Goal: Task Accomplishment & Management: Manage account settings

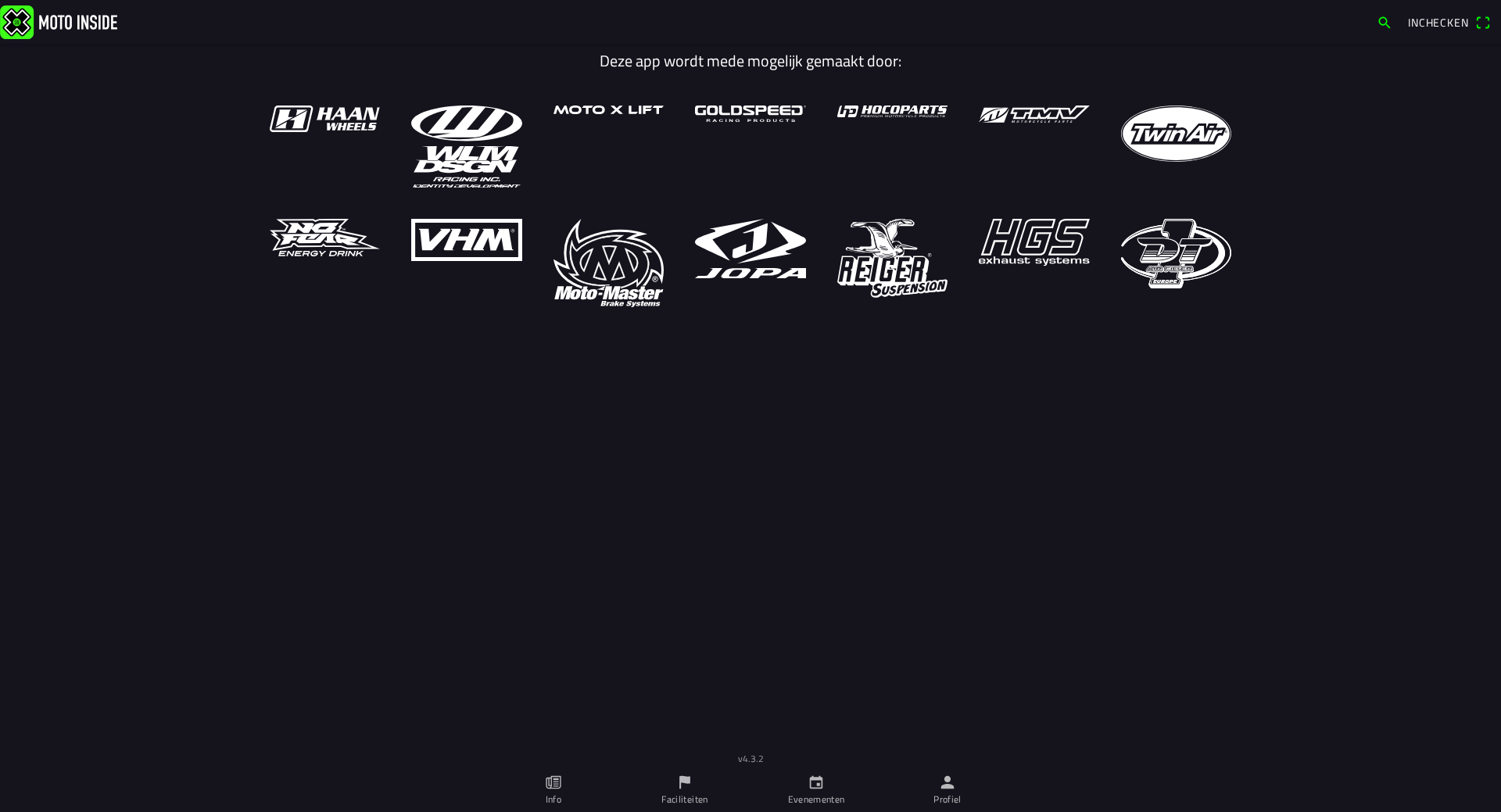
click at [802, 784] on link "Evenementen" at bounding box center [816, 790] width 132 height 44
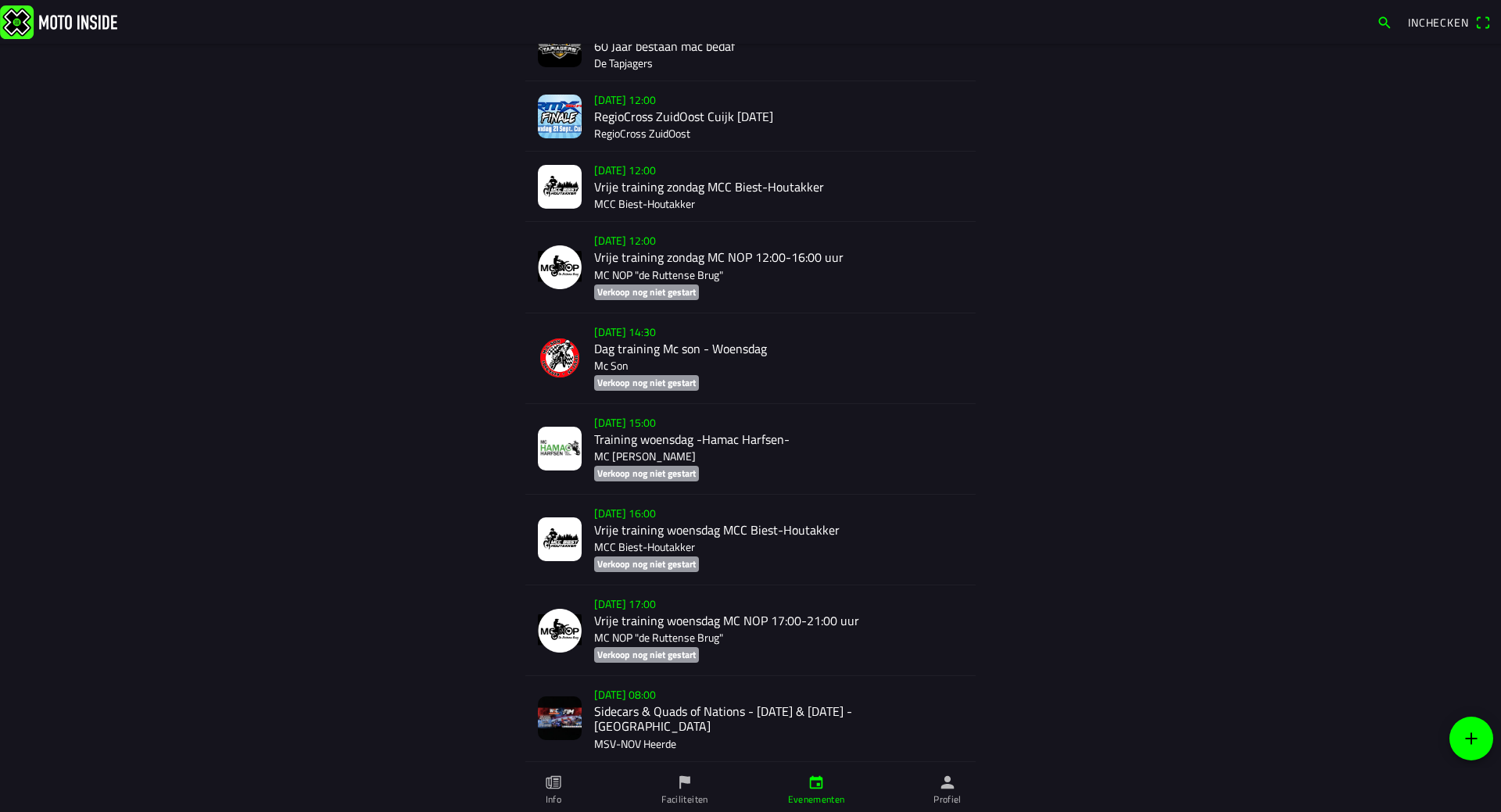
scroll to position [1769, 0]
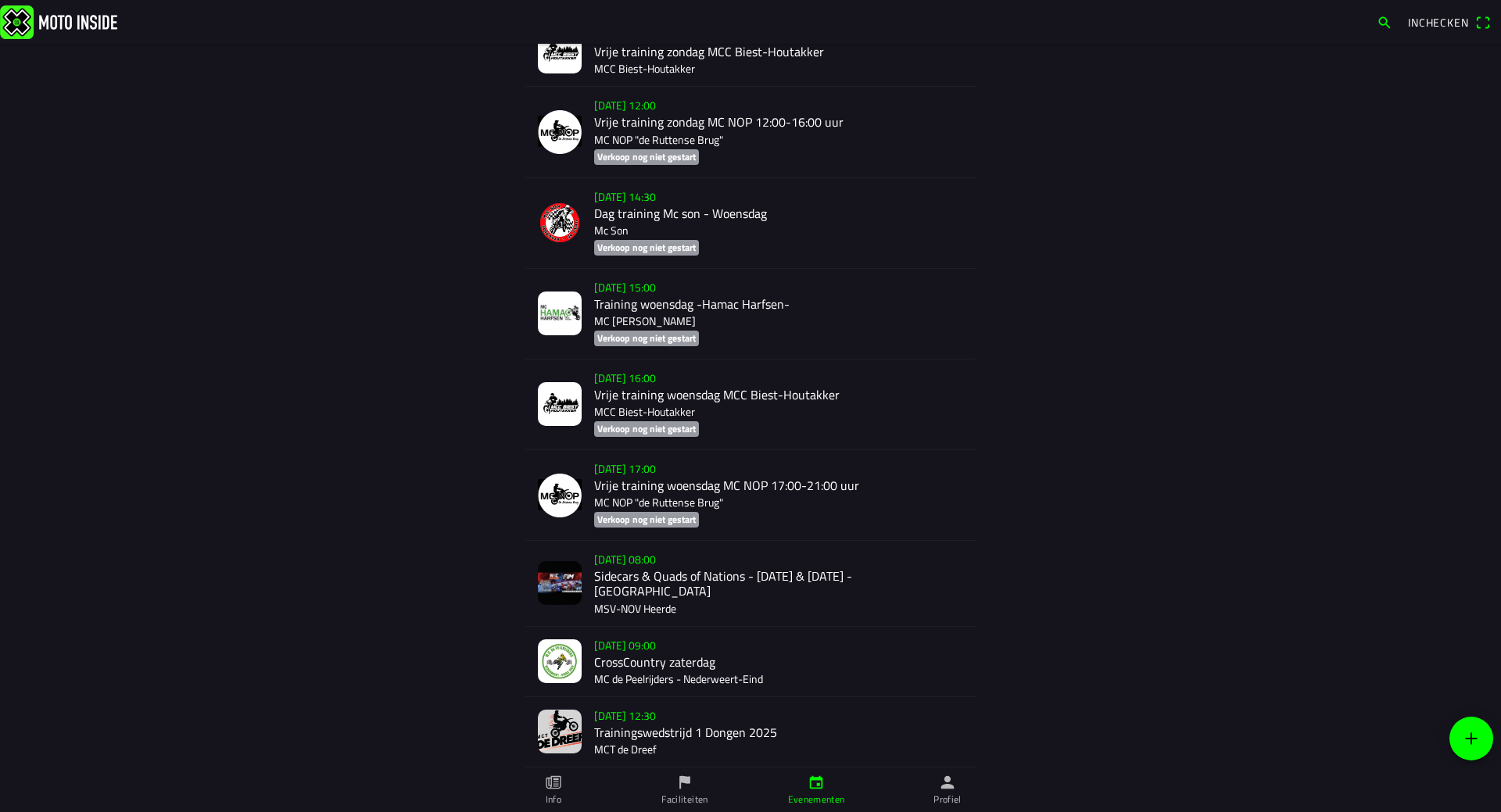
click at [945, 793] on ion-label "Profiel" at bounding box center [948, 799] width 29 height 14
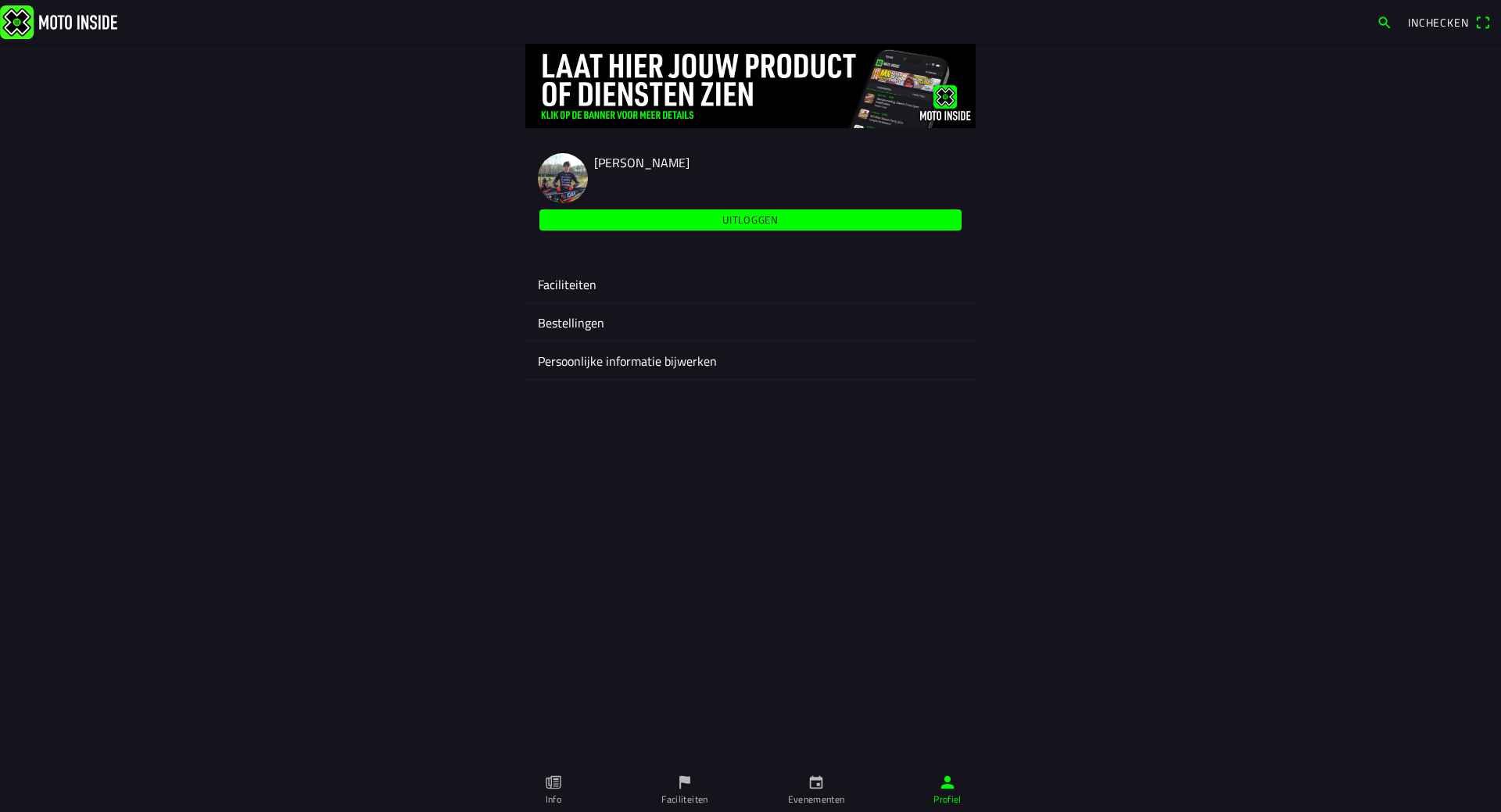
click at [590, 294] on div "Faciliteiten" at bounding box center [750, 284] width 425 height 38
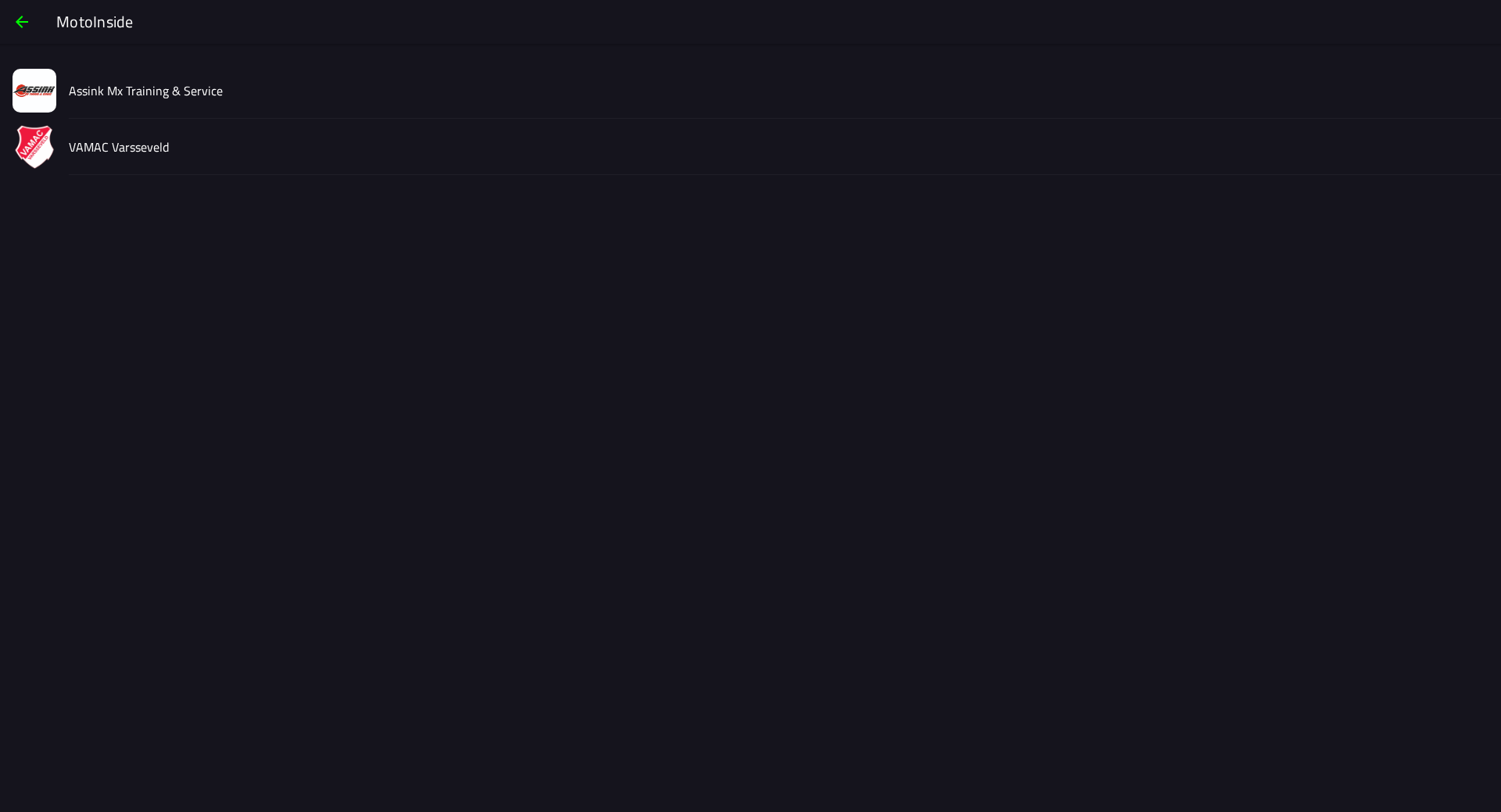
click at [134, 159] on div "VAMAC Varsseveld" at bounding box center [779, 147] width 1420 height 55
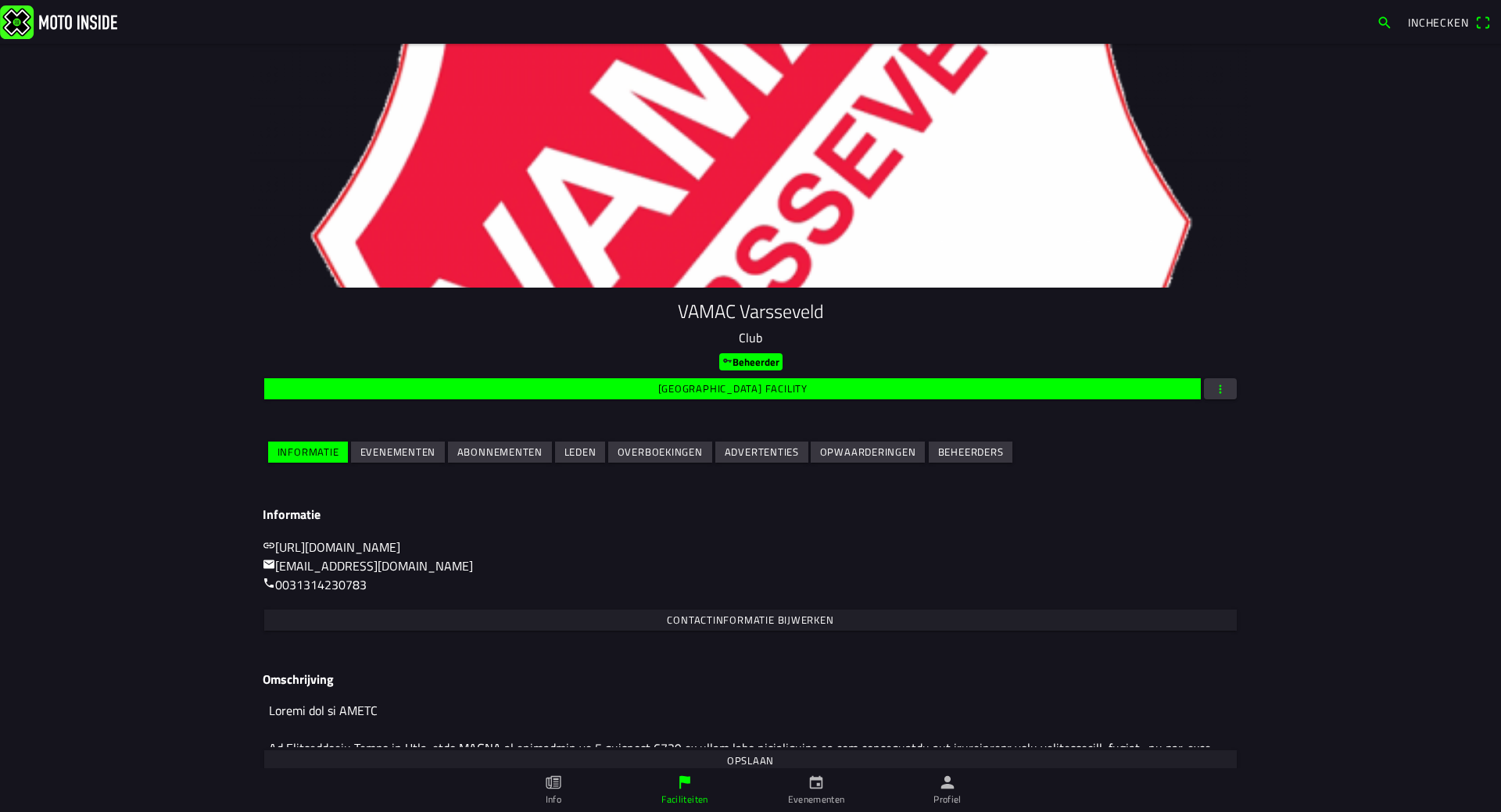
click at [0, 0] on slot "Evenementen" at bounding box center [0, 0] width 0 height 0
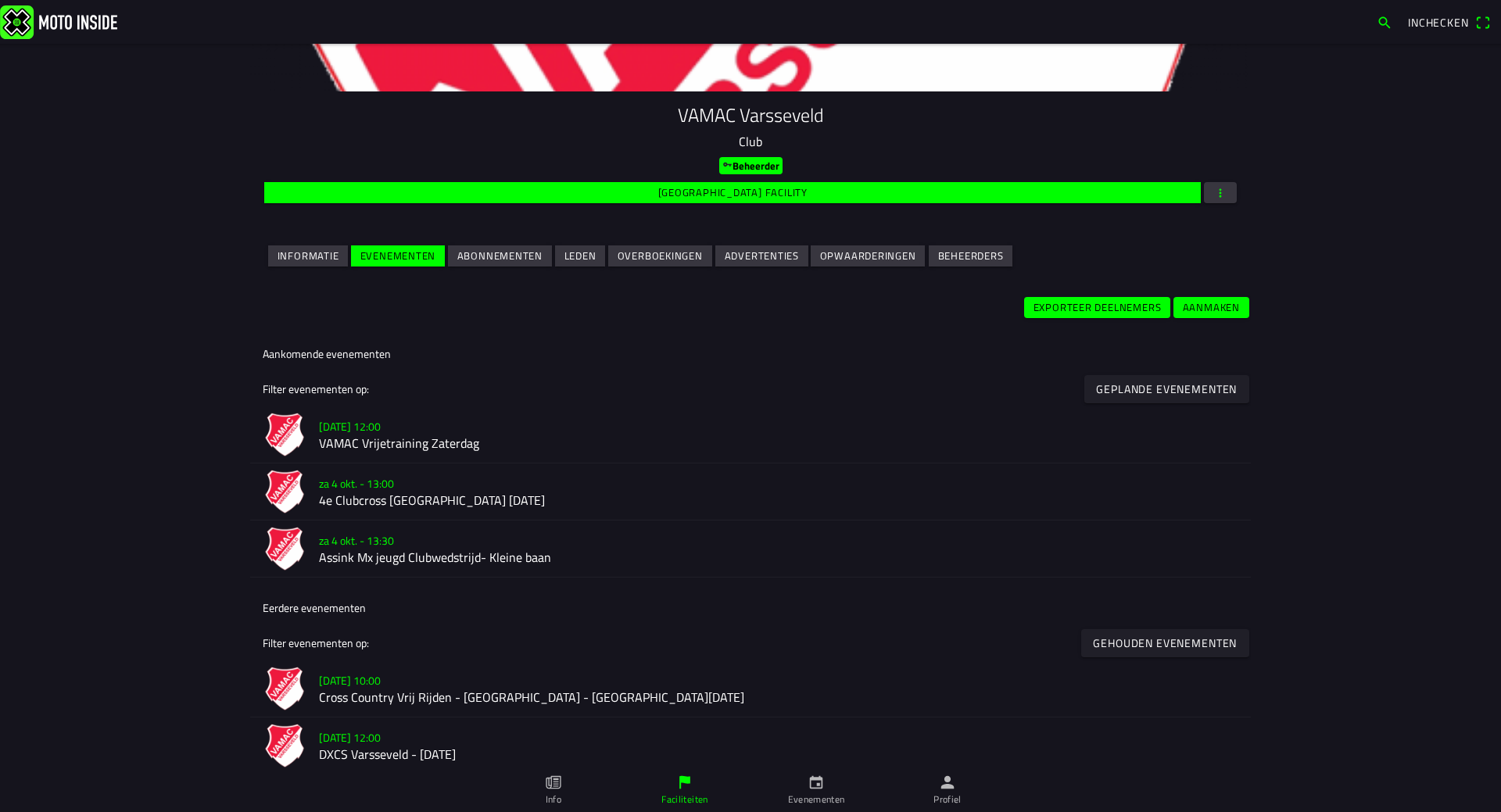
scroll to position [235, 0]
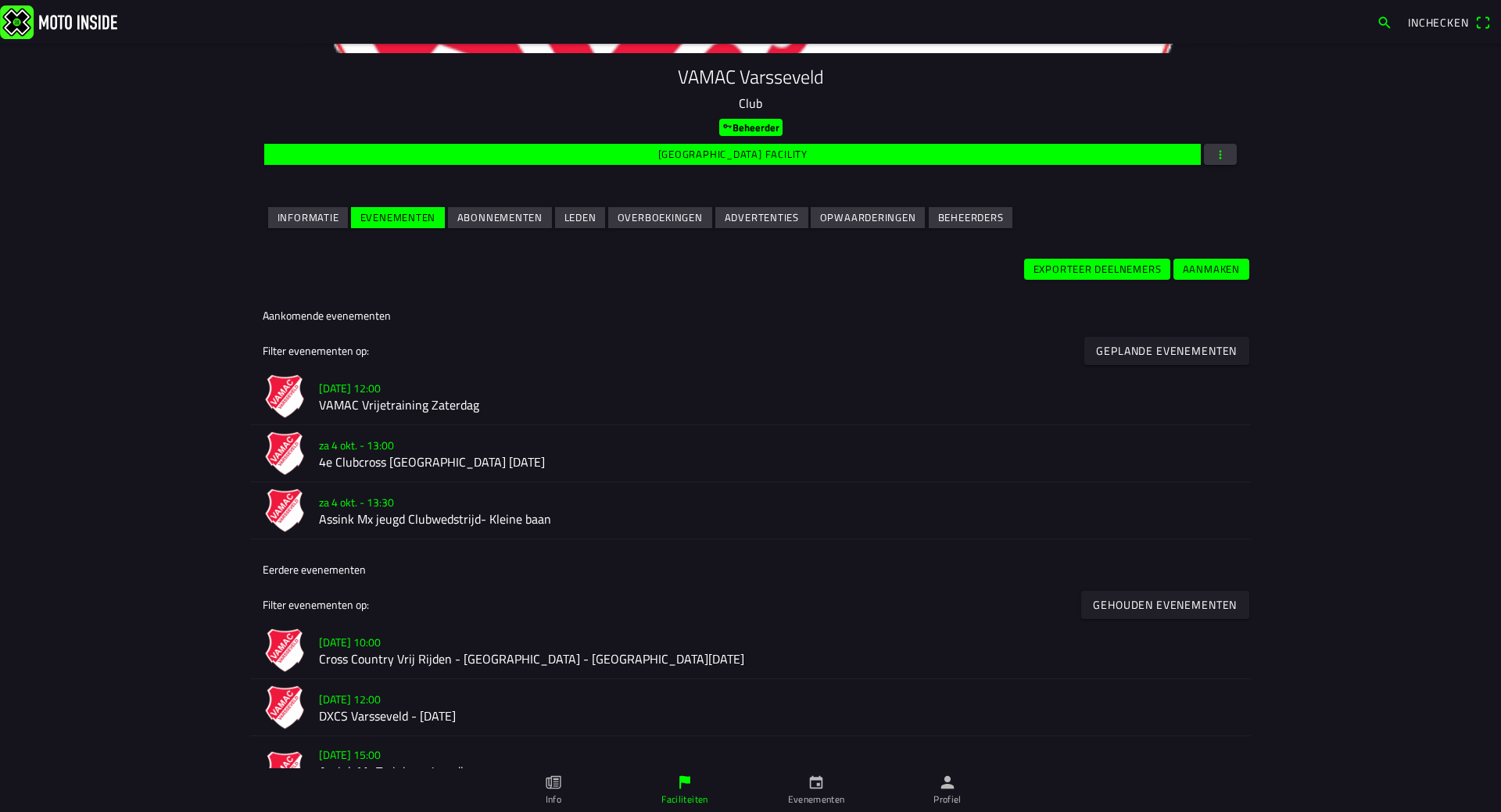
click at [362, 517] on h2 "Assink Mx jeugd Clubwedstrijd- Kleine baan" at bounding box center [779, 519] width 920 height 15
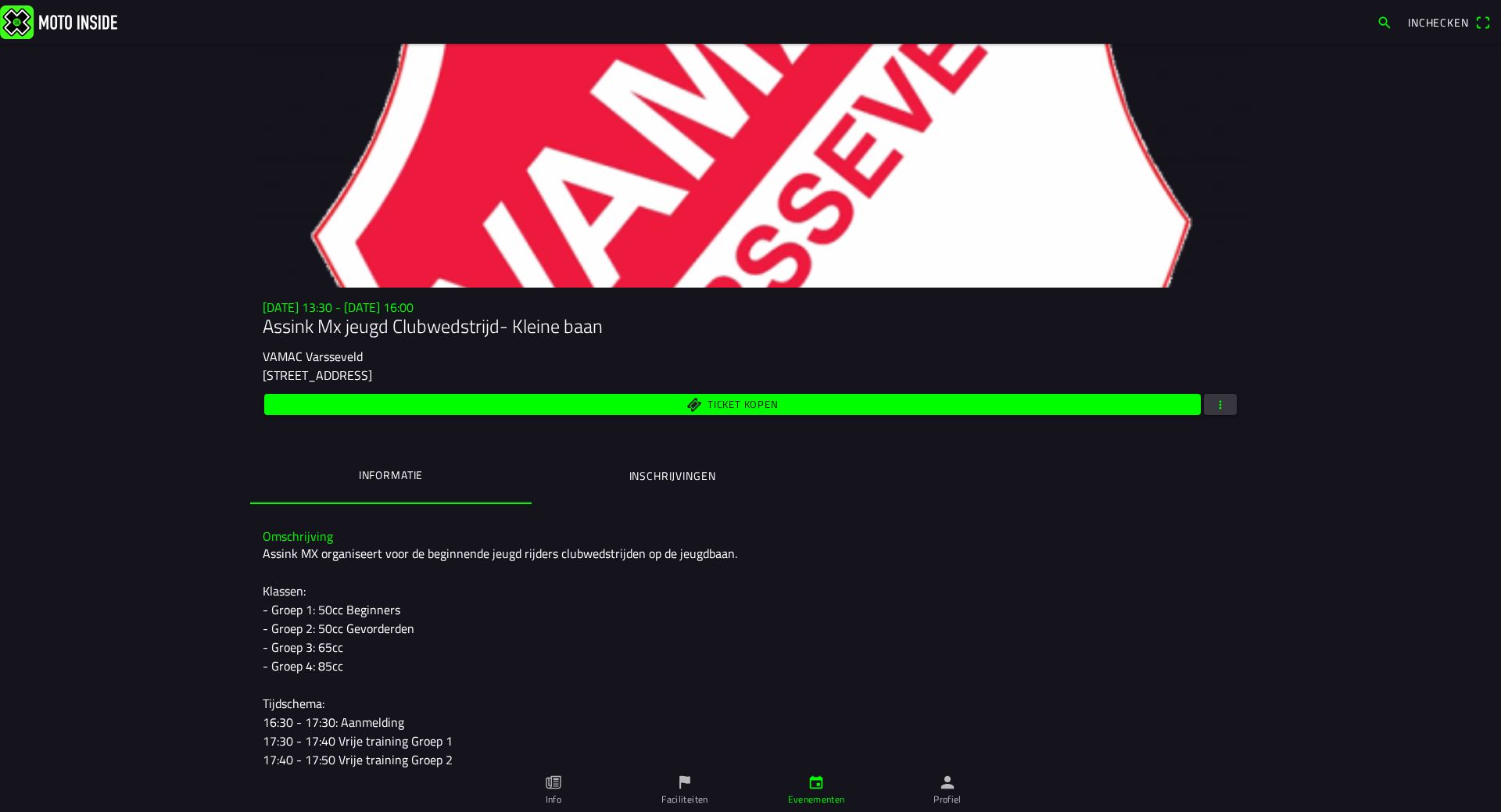
click at [676, 475] on ion-label "Inschrijvingen" at bounding box center [672, 476] width 86 height 17
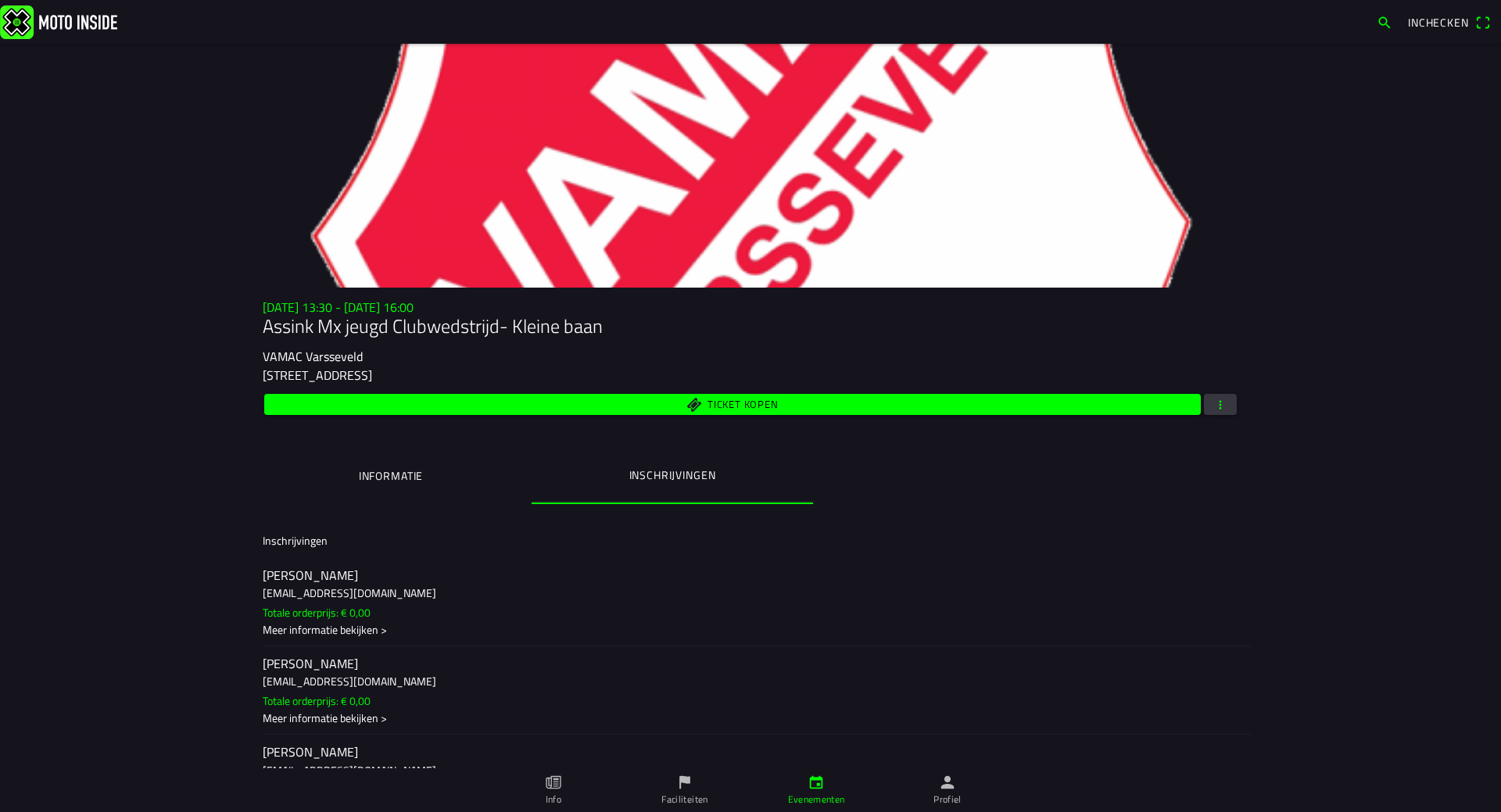
click at [1213, 403] on span "button" at bounding box center [1220, 404] width 14 height 21
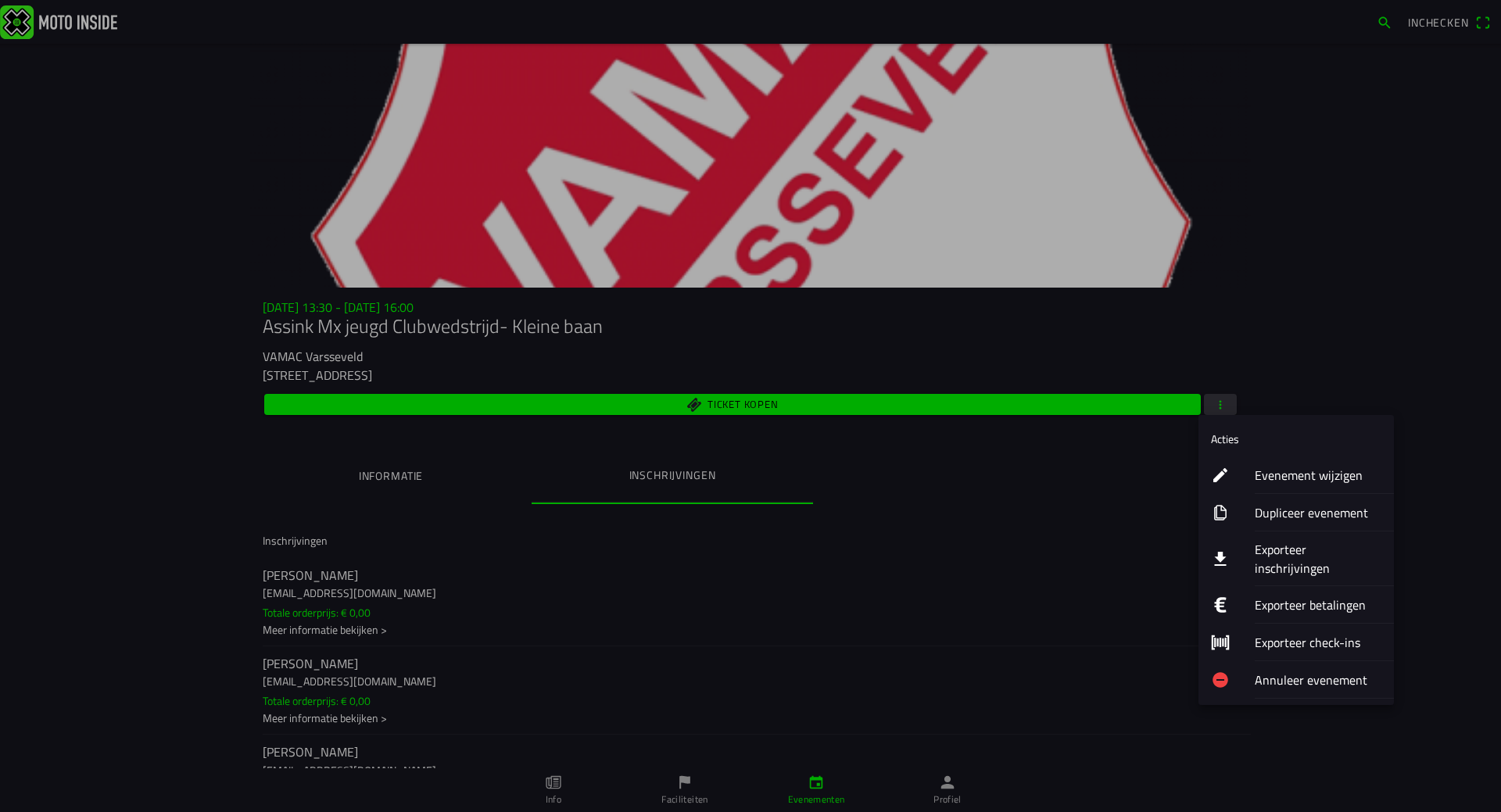
click at [1278, 475] on ion-label "Evenement wijzigen" at bounding box center [1318, 475] width 127 height 18
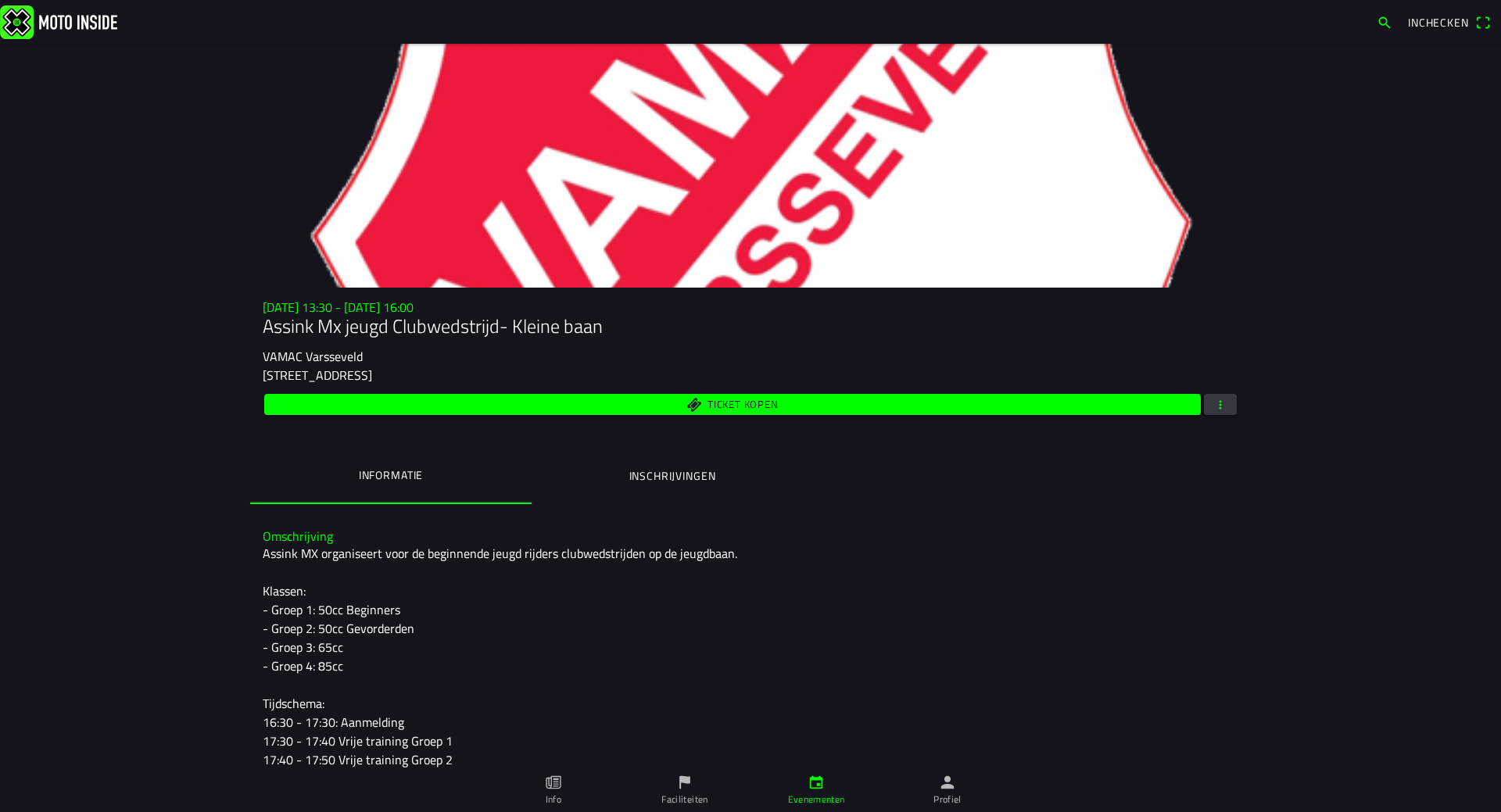
click at [1231, 405] on button "button" at bounding box center [1220, 404] width 33 height 21
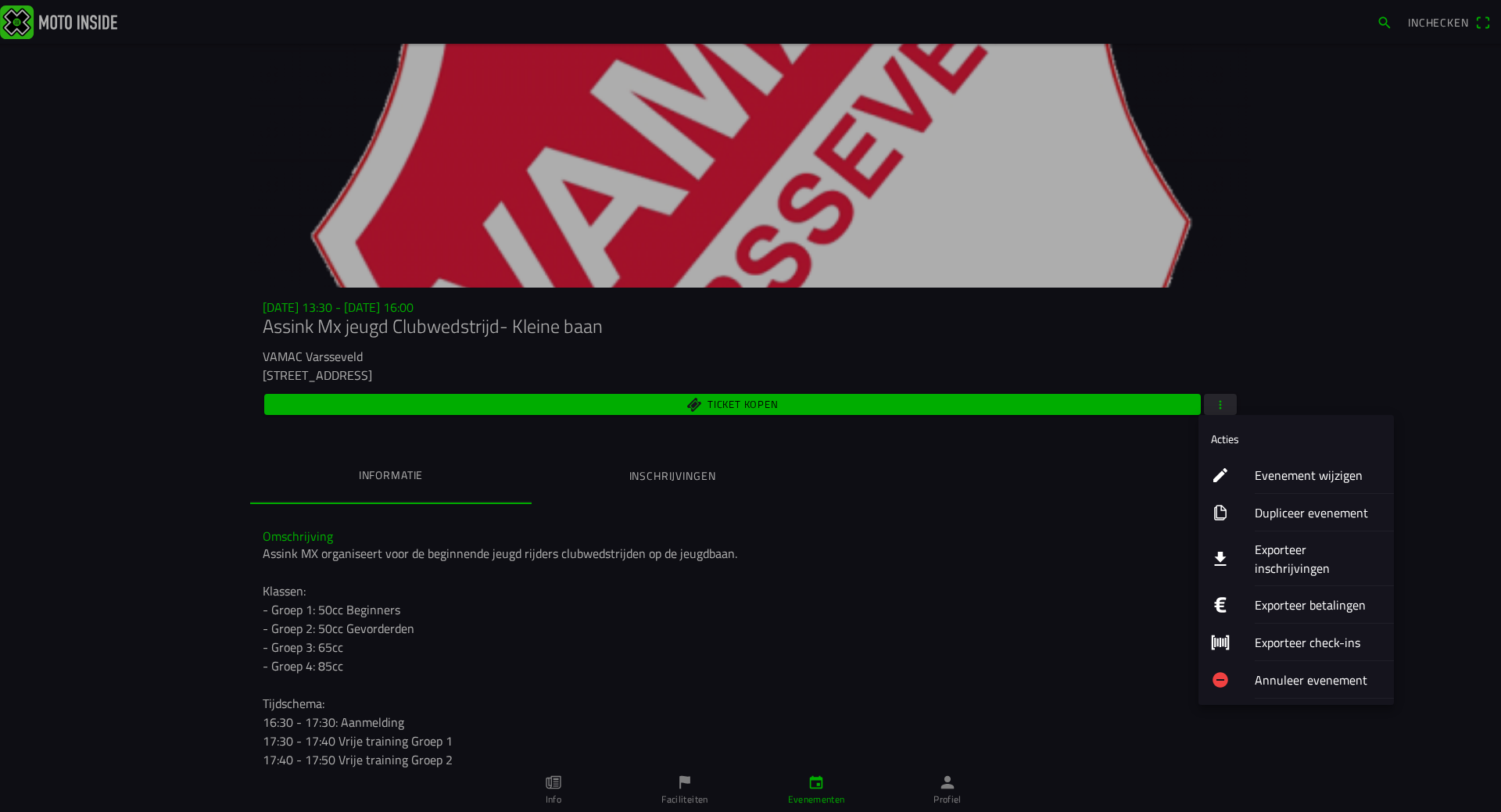
click at [1326, 552] on ion-label "Exporteer inschrijvingen" at bounding box center [1318, 559] width 127 height 38
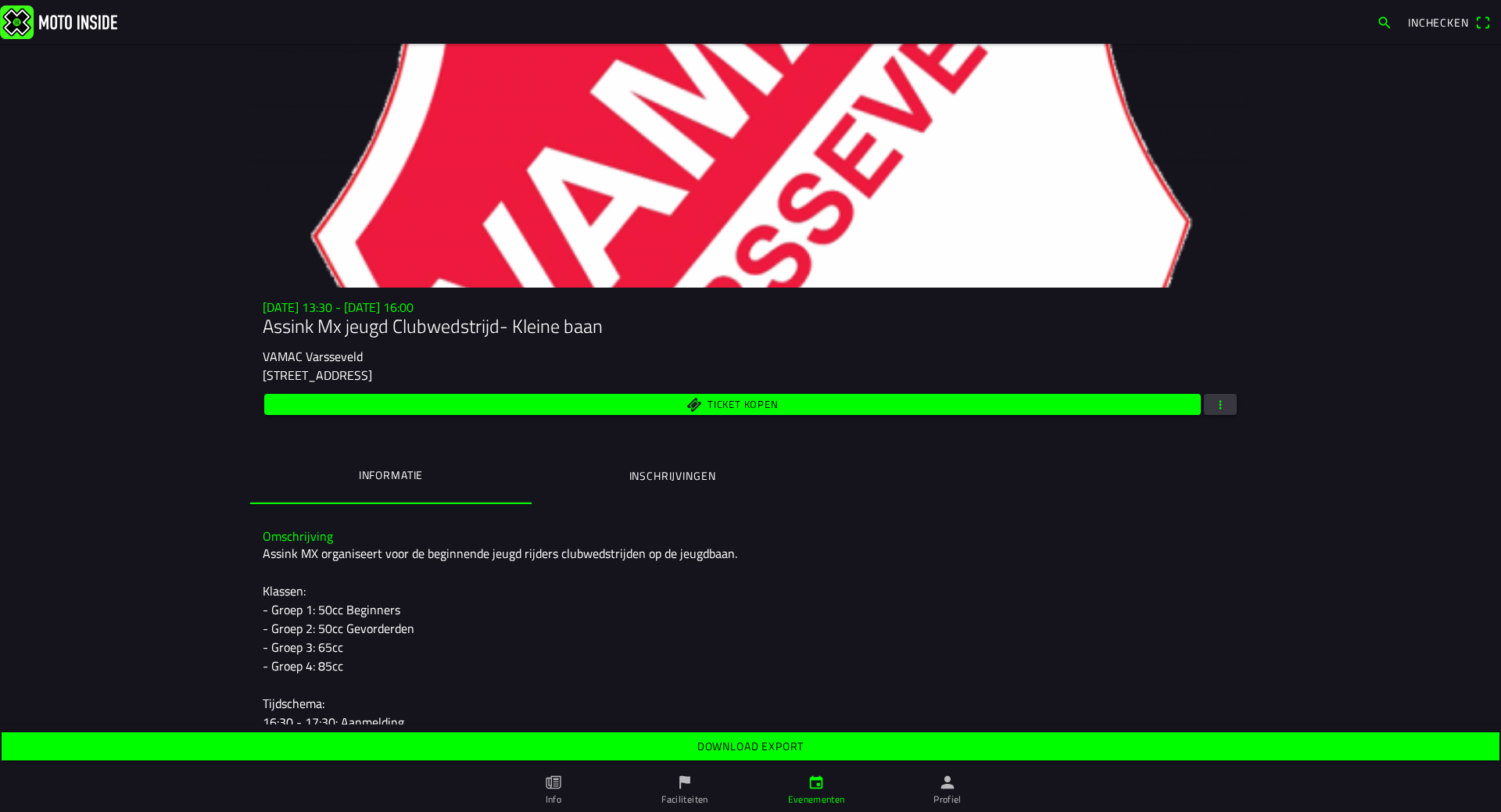
click at [0, 0] on slot "Download export" at bounding box center [0, 0] width 0 height 0
click at [695, 478] on ion-label "Inschrijvingen" at bounding box center [672, 476] width 86 height 17
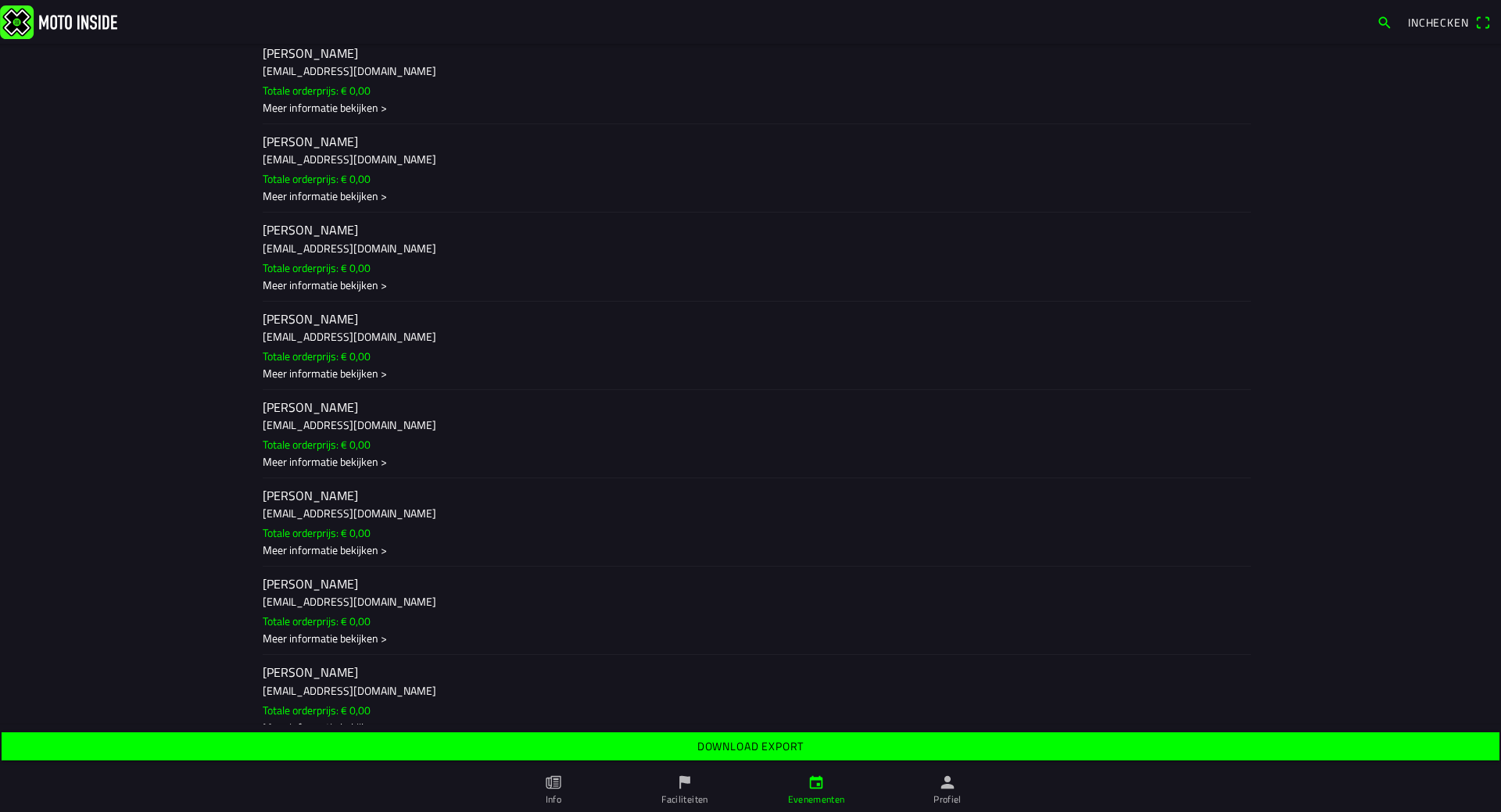
scroll to position [547, 0]
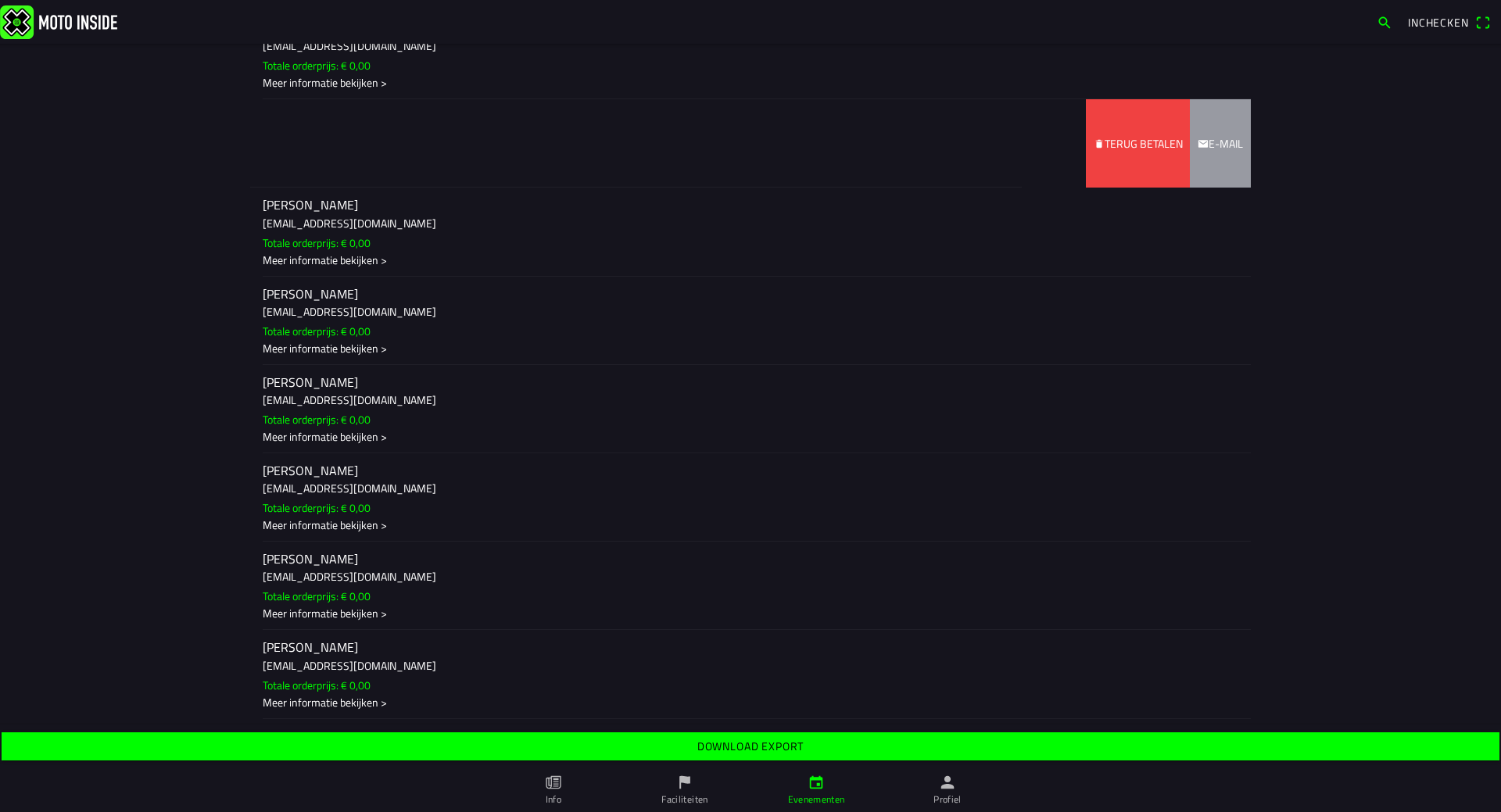
drag, startPoint x: 421, startPoint y: 155, endPoint x: 115, endPoint y: 141, distance: 306.3
click at [115, 141] on main "[DATE] 13:30 - [DATE] 16:00 Assink Mx jeugd Clubwedstrijd- Kleine baan VAMAC [S…" at bounding box center [750, 406] width 1501 height 725
click at [0, 0] on slot "Terug betalen" at bounding box center [0, 0] width 0 height 0
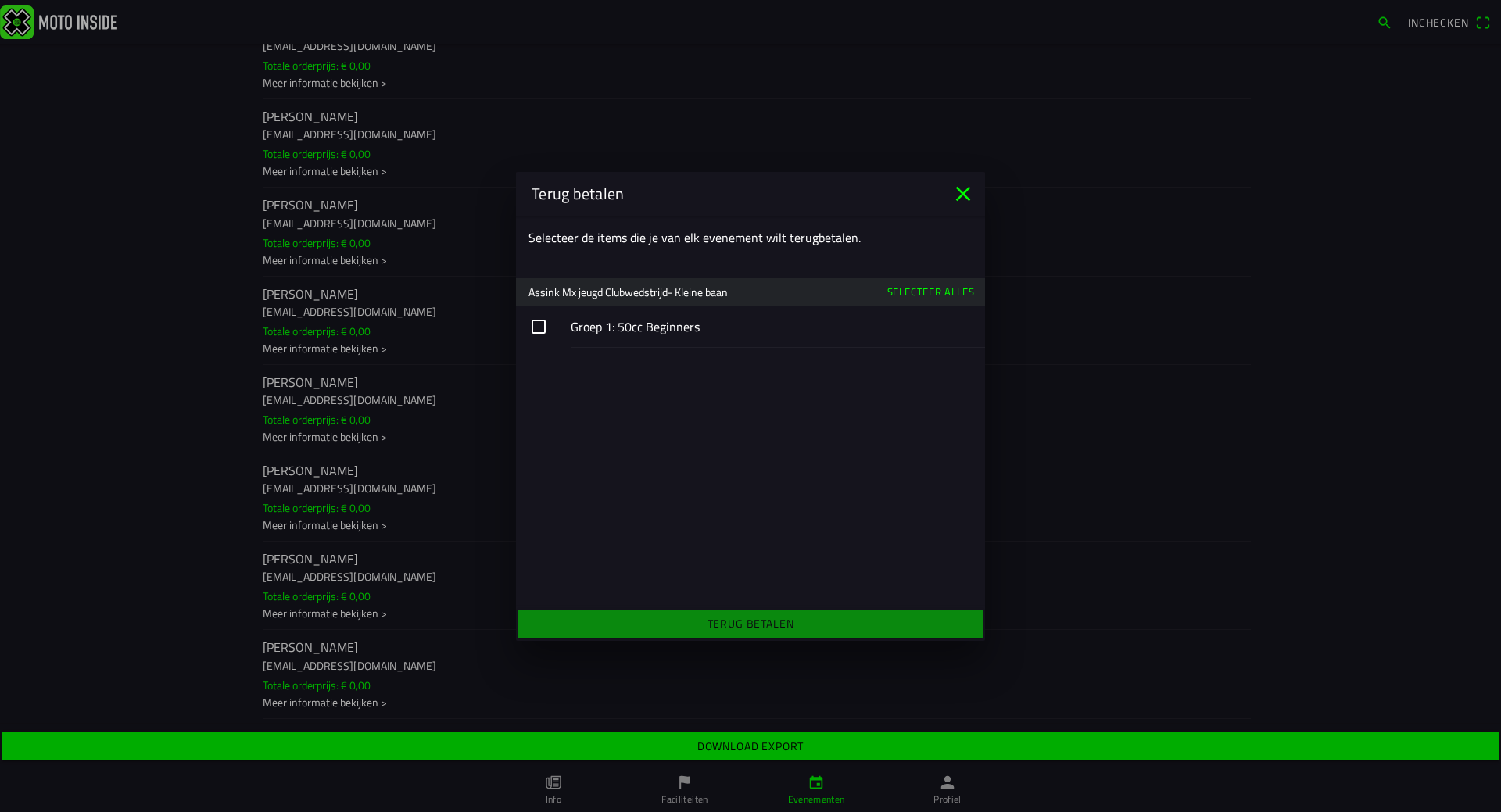
click at [536, 327] on button "button" at bounding box center [750, 326] width 469 height 42
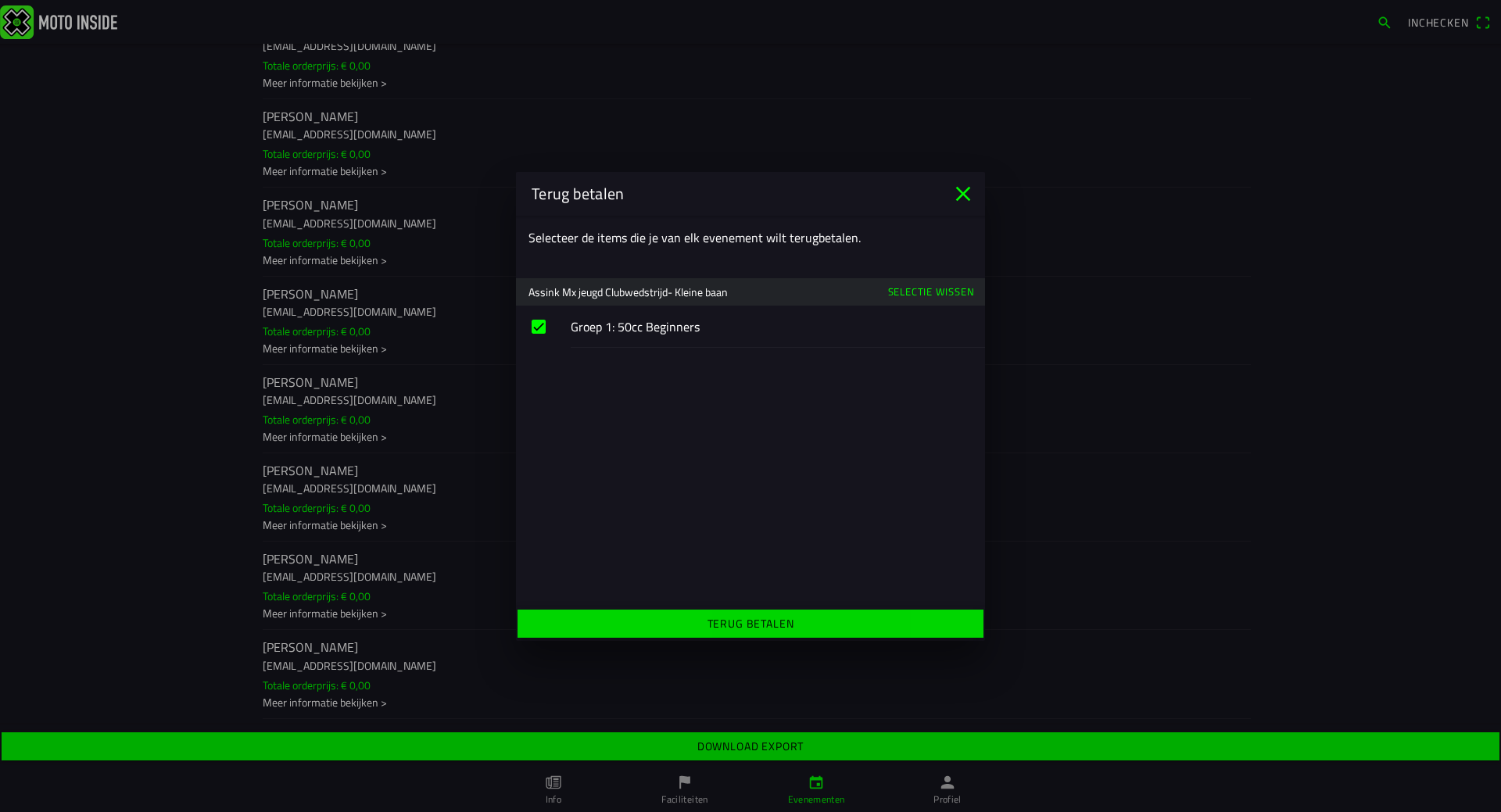
click at [0, 0] on slot "Terug betalen" at bounding box center [0, 0] width 0 height 0
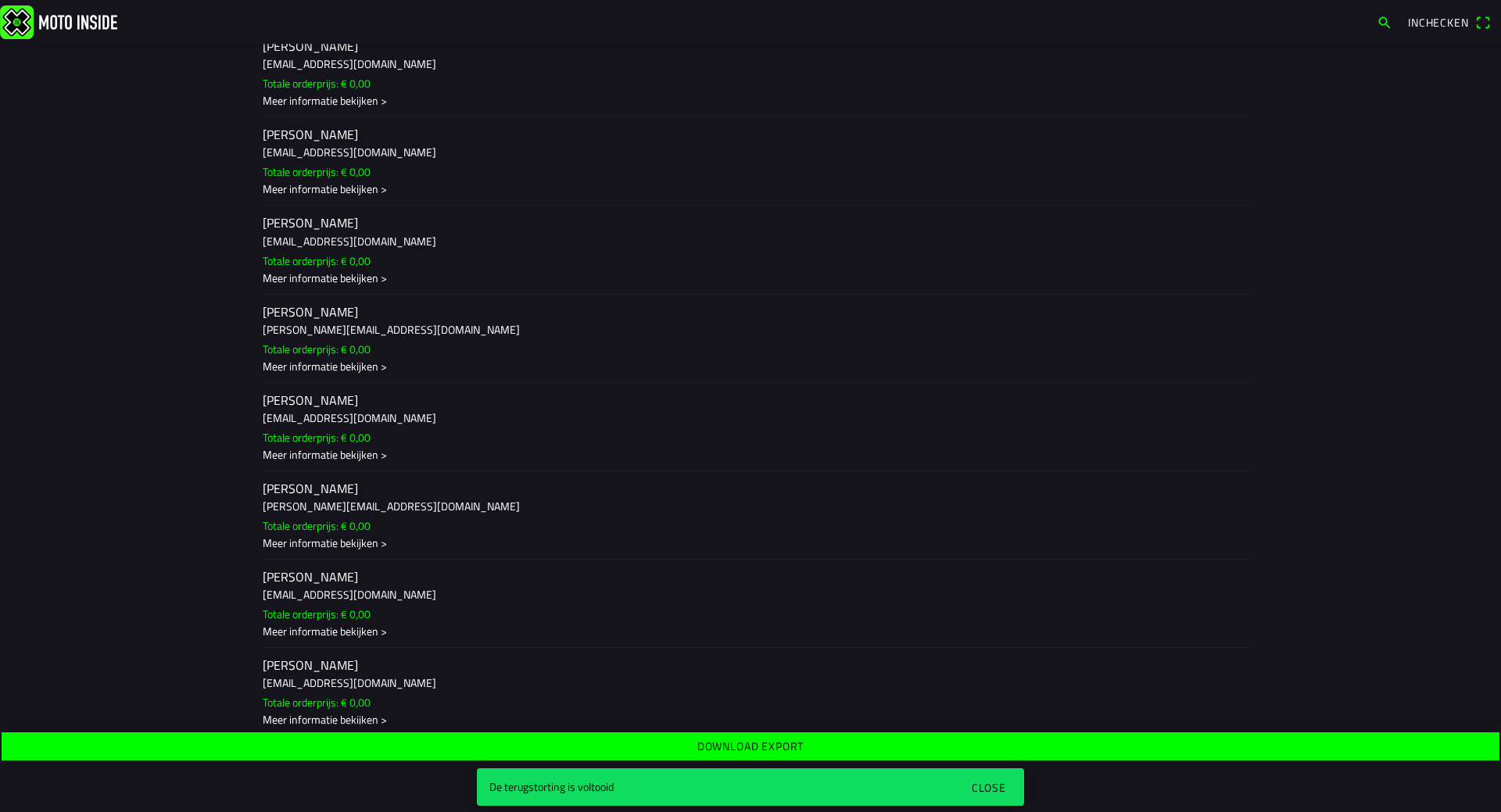
scroll to position [990, 0]
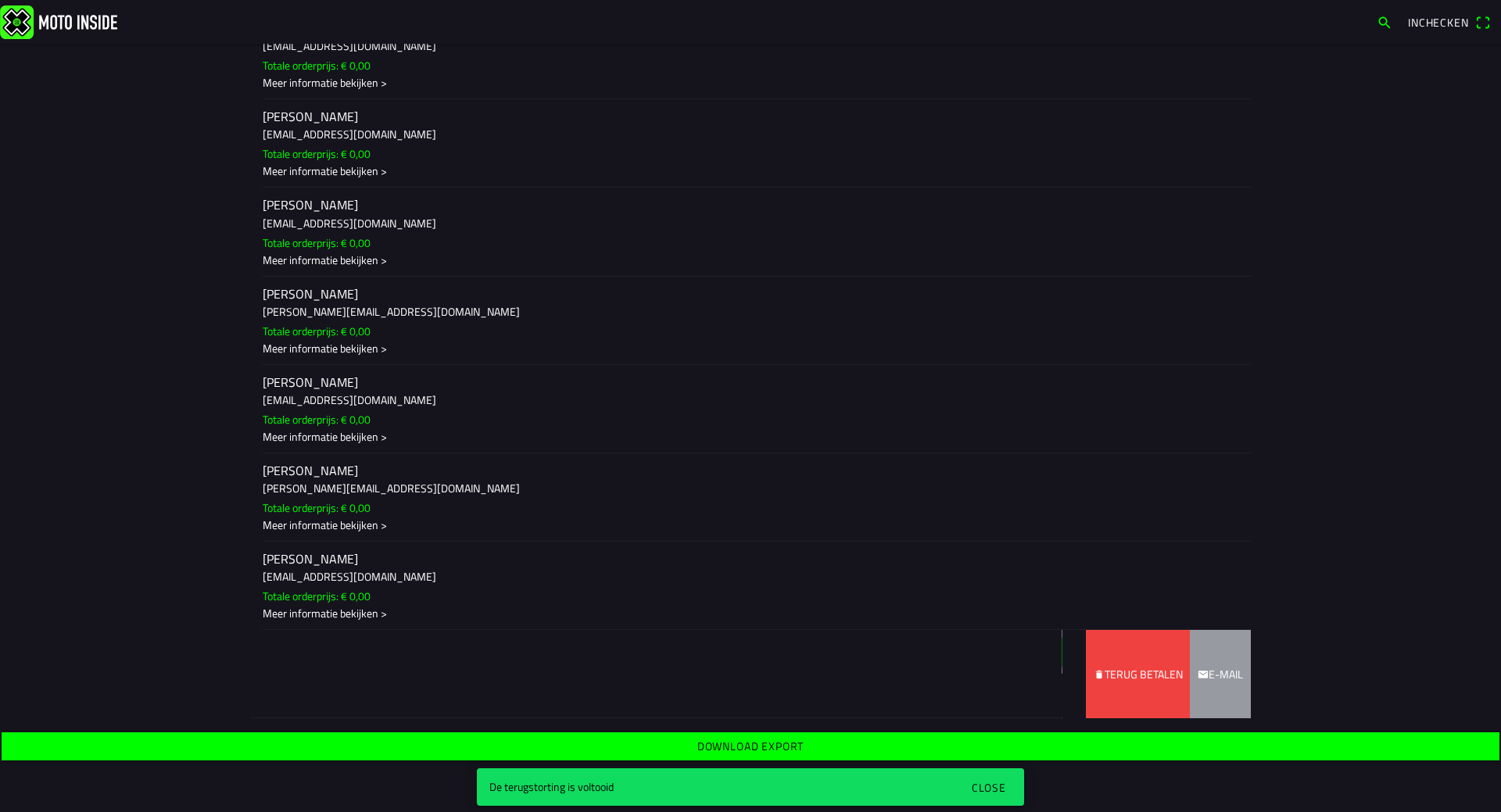
drag, startPoint x: 792, startPoint y: 672, endPoint x: 109, endPoint y: 640, distance: 683.7
click at [109, 640] on main "[DATE] 13:30 - [DATE] 16:00 Assink Mx jeugd Clubwedstrijd- Kleine baan VAMAC [S…" at bounding box center [750, 406] width 1501 height 725
click at [0, 0] on slot "Terug betalen" at bounding box center [0, 0] width 0 height 0
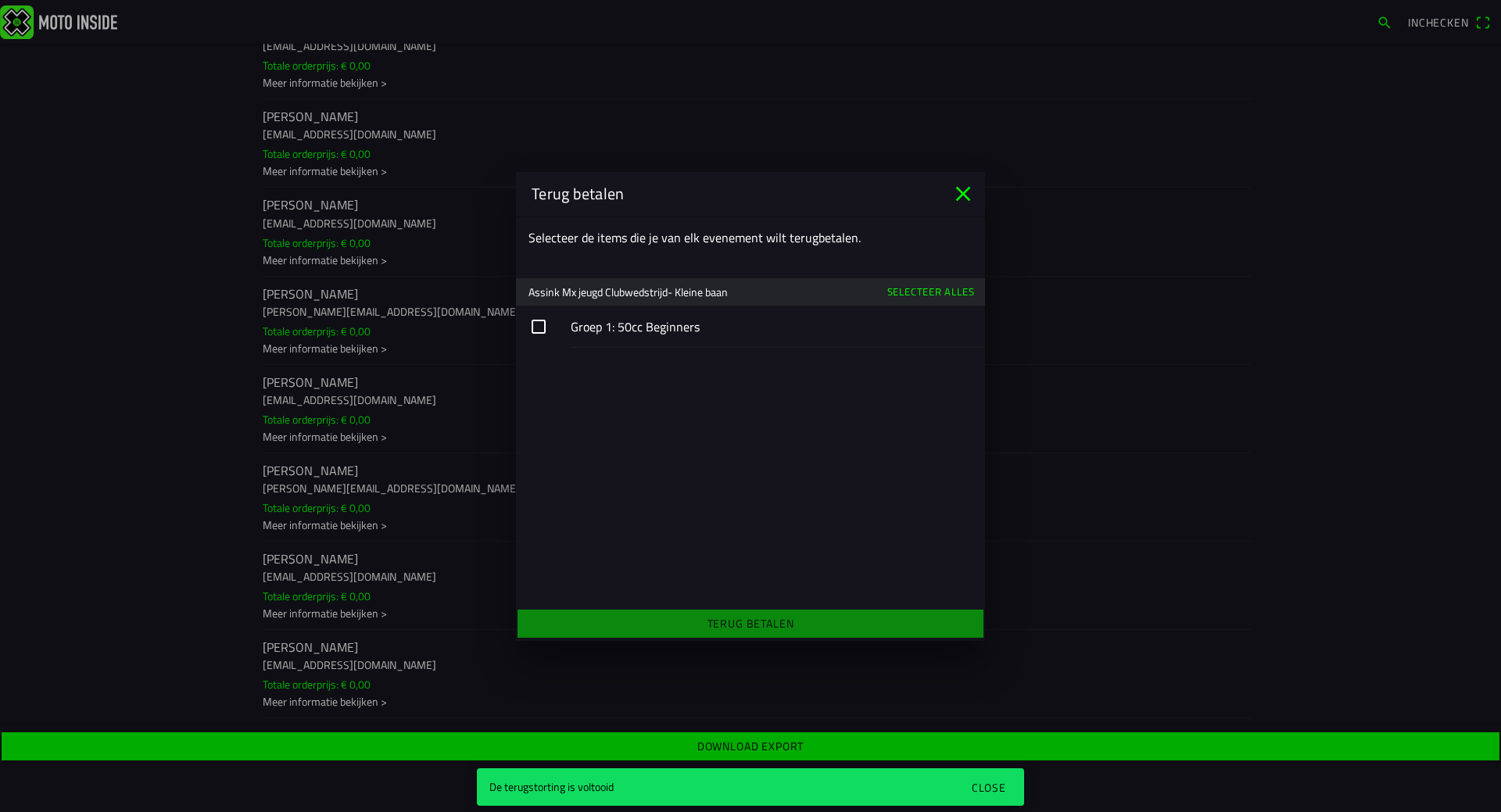
click at [541, 333] on button "button" at bounding box center [750, 326] width 469 height 42
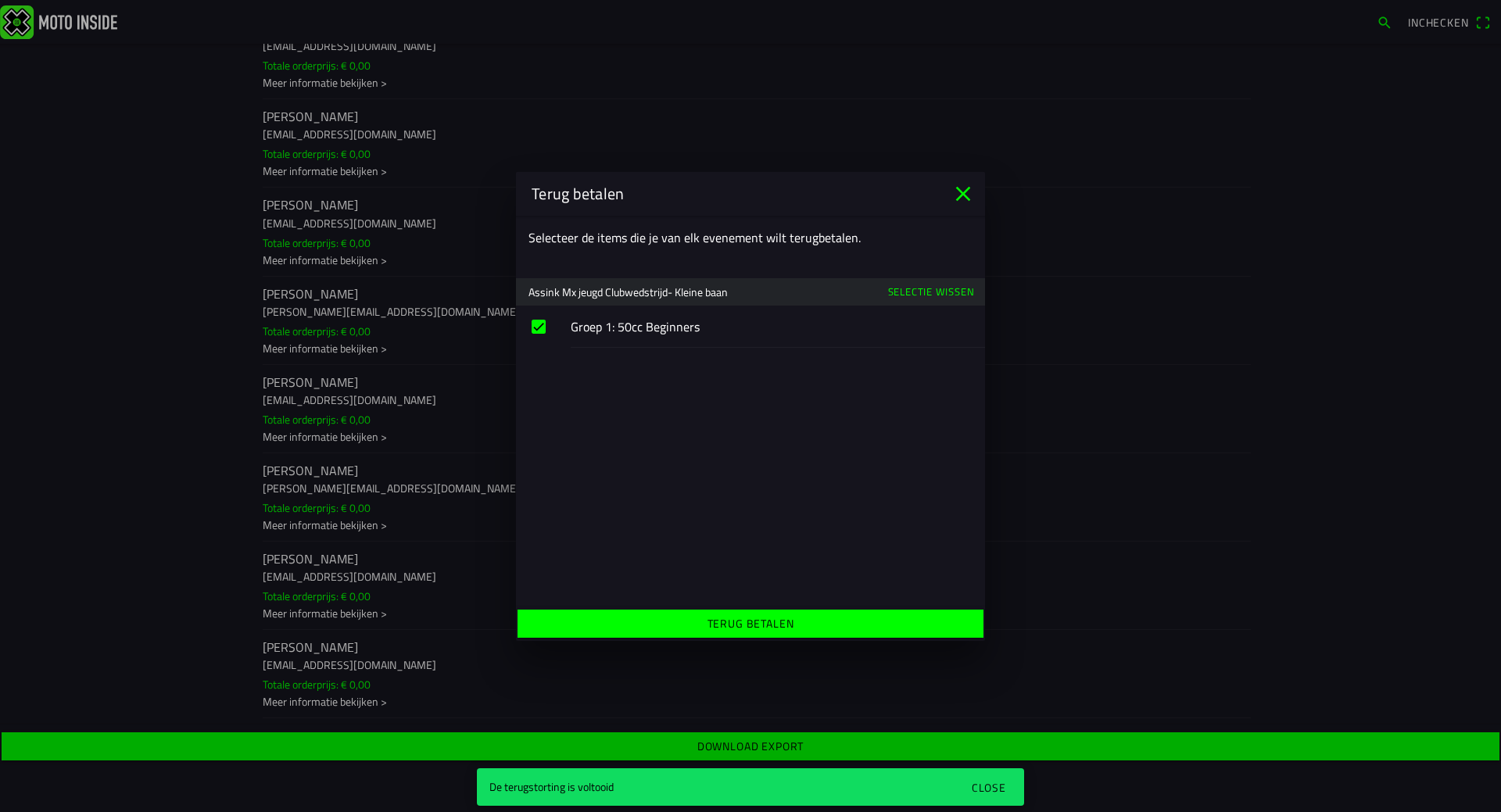
click at [0, 0] on slot "Terug betalen" at bounding box center [0, 0] width 0 height 0
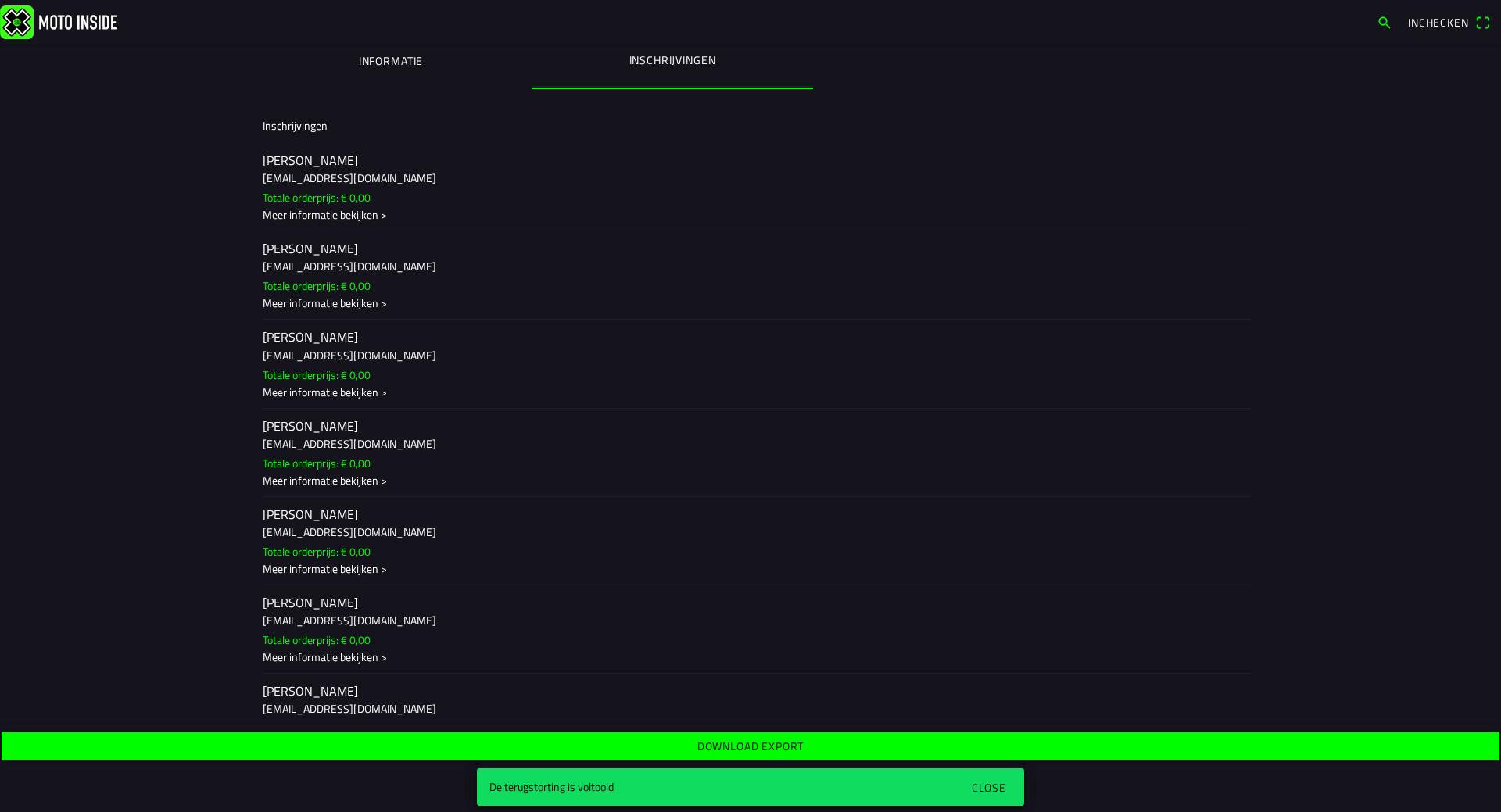
scroll to position [0, 0]
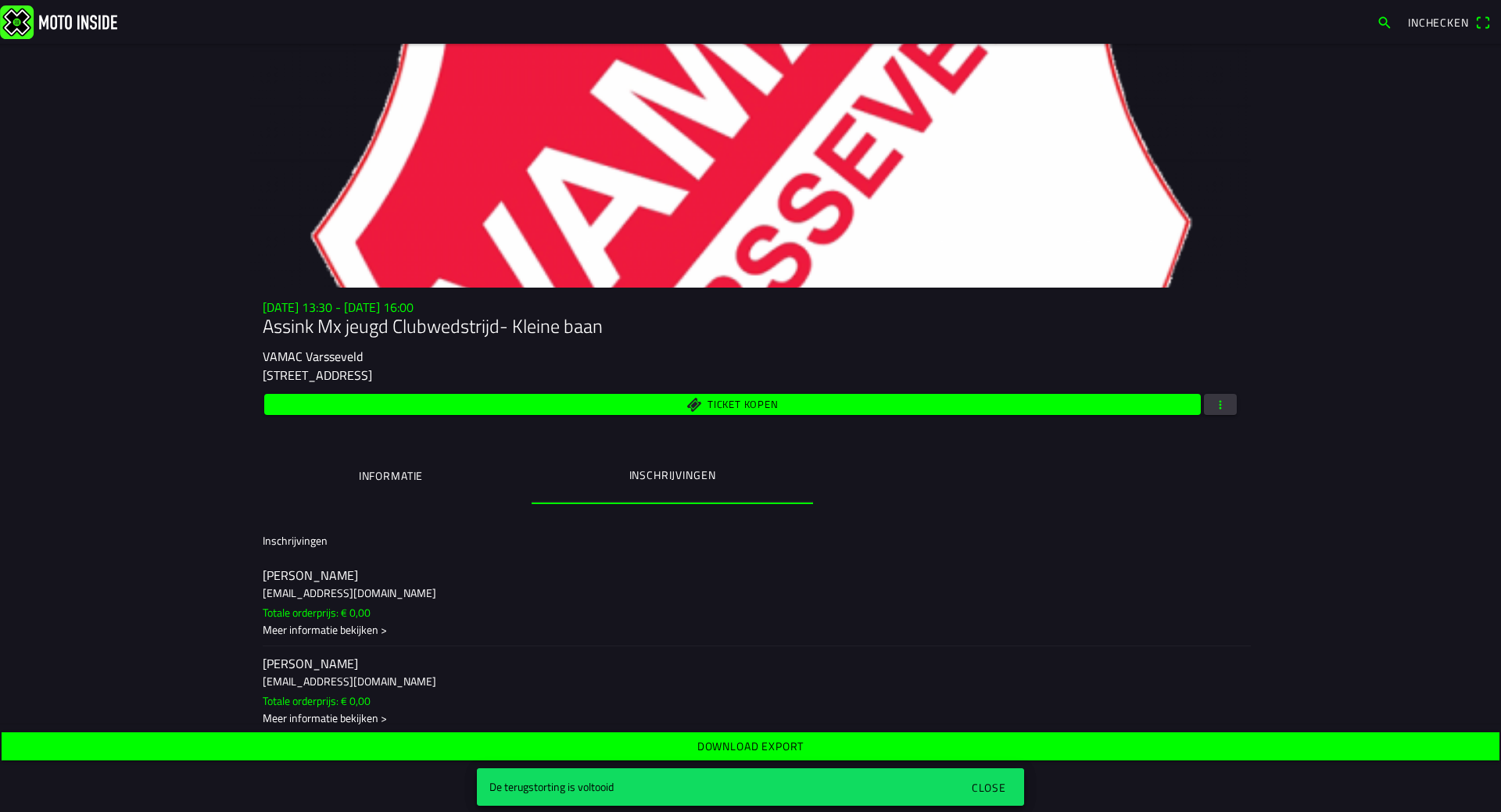
click at [1217, 404] on span "button" at bounding box center [1220, 404] width 14 height 21
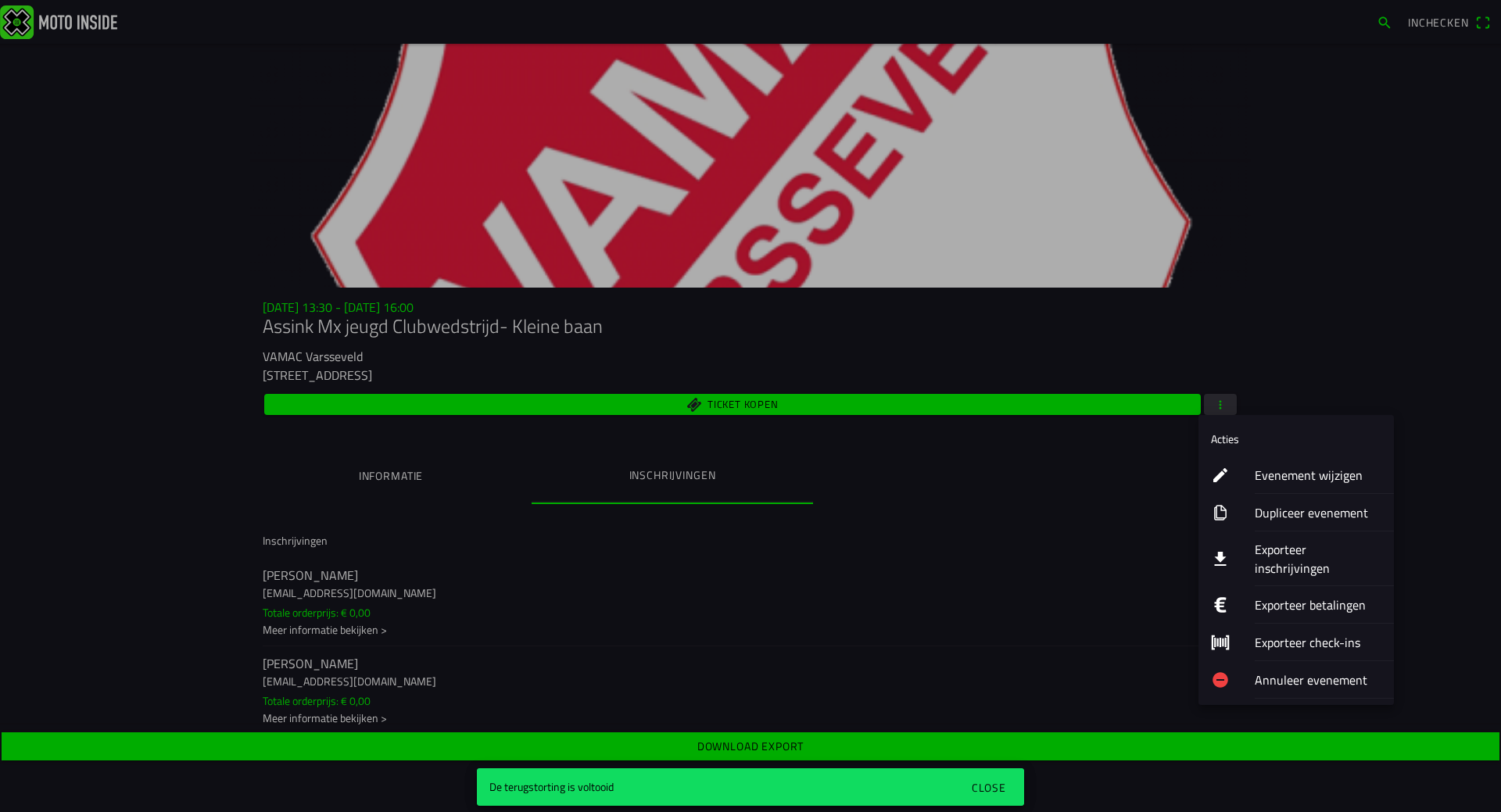
click at [1328, 476] on ion-label "Evenement wijzigen" at bounding box center [1318, 475] width 127 height 18
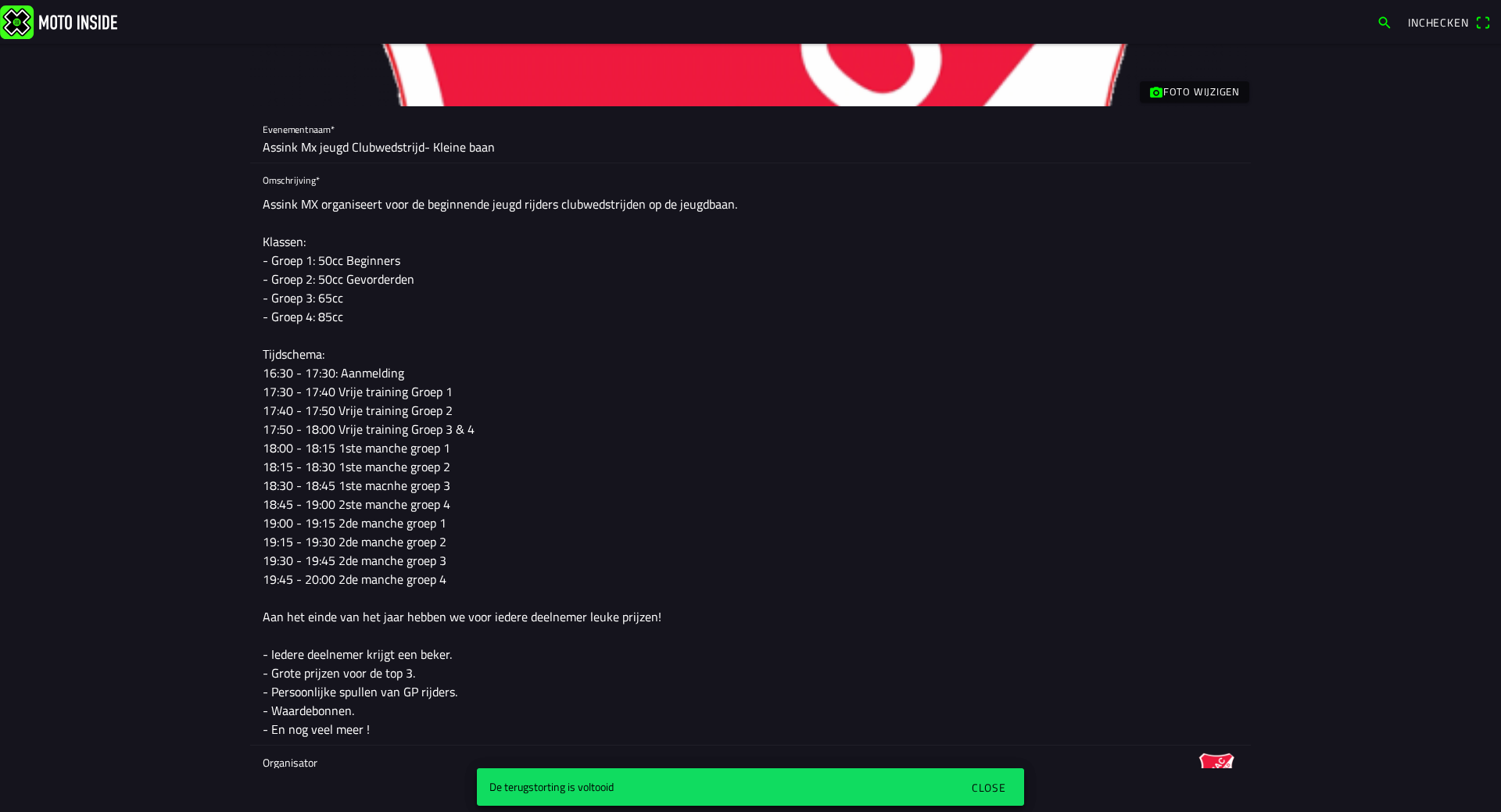
scroll to position [235, 0]
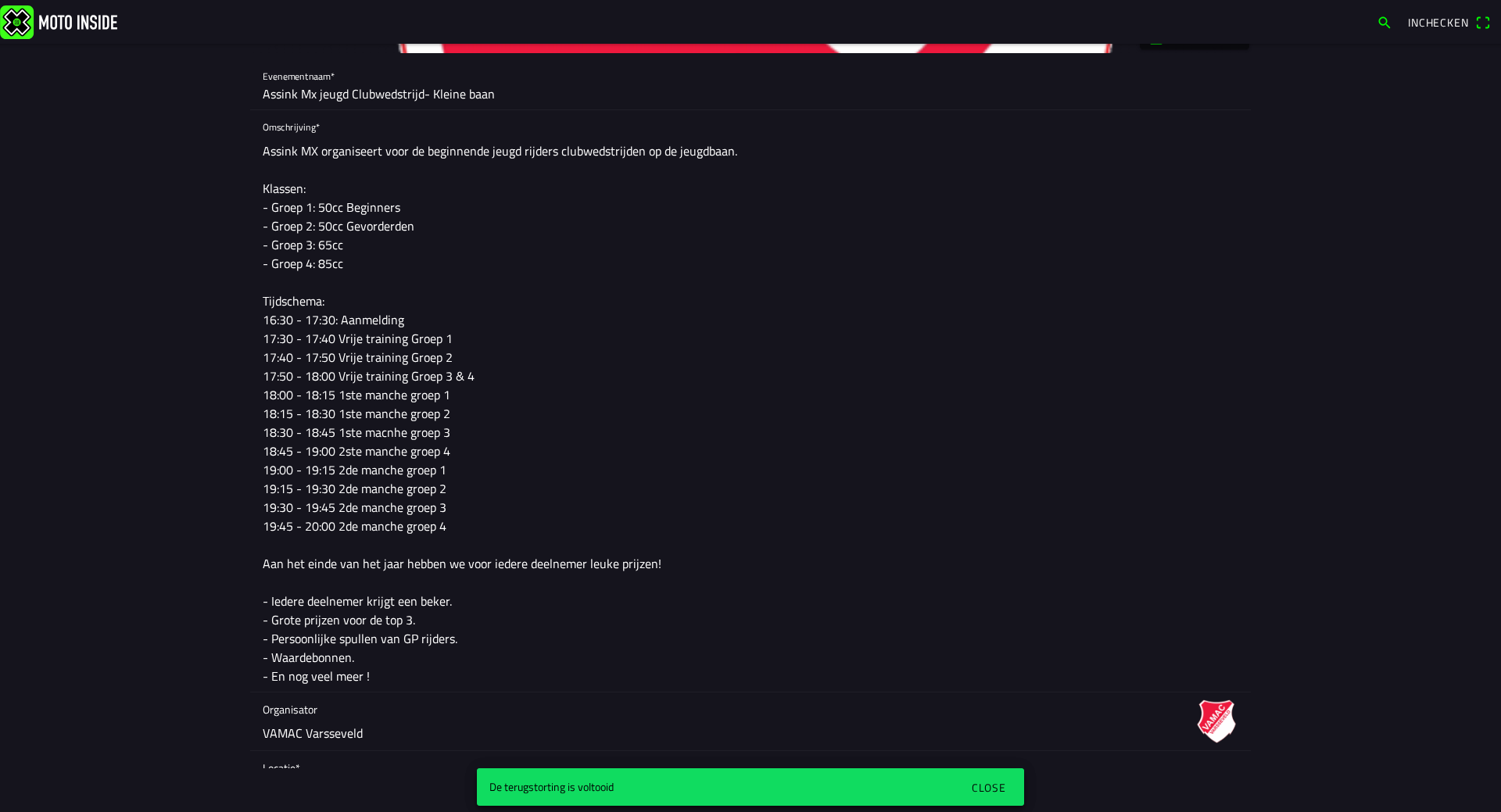
click at [392, 321] on textarea "Assink MX organiseert voor de beginnende jeugd rijders clubwedstrijden op de je…" at bounding box center [750, 413] width 976 height 556
drag, startPoint x: 479, startPoint y: 530, endPoint x: 244, endPoint y: 296, distance: 331.6
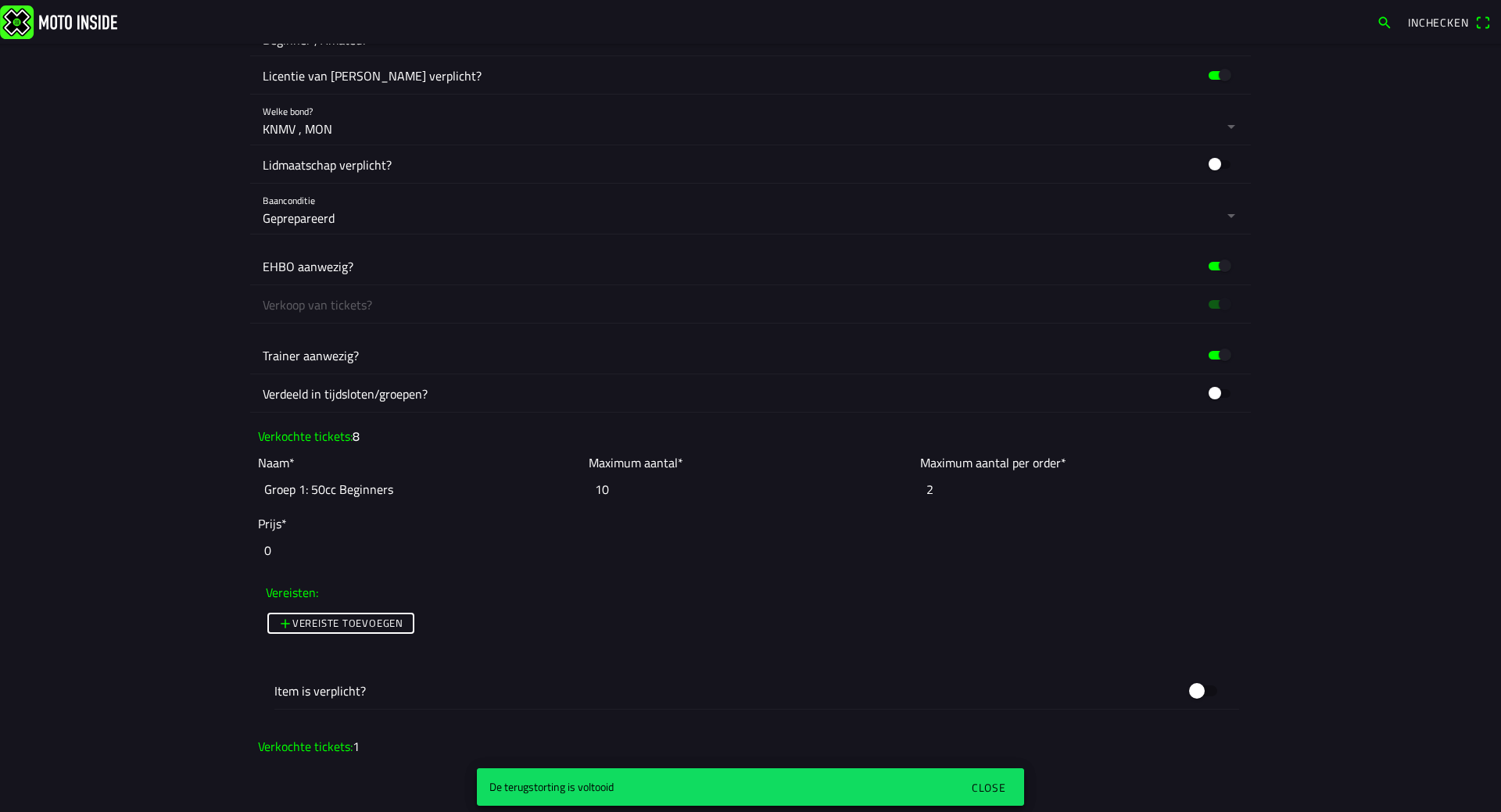
scroll to position [1095, 0]
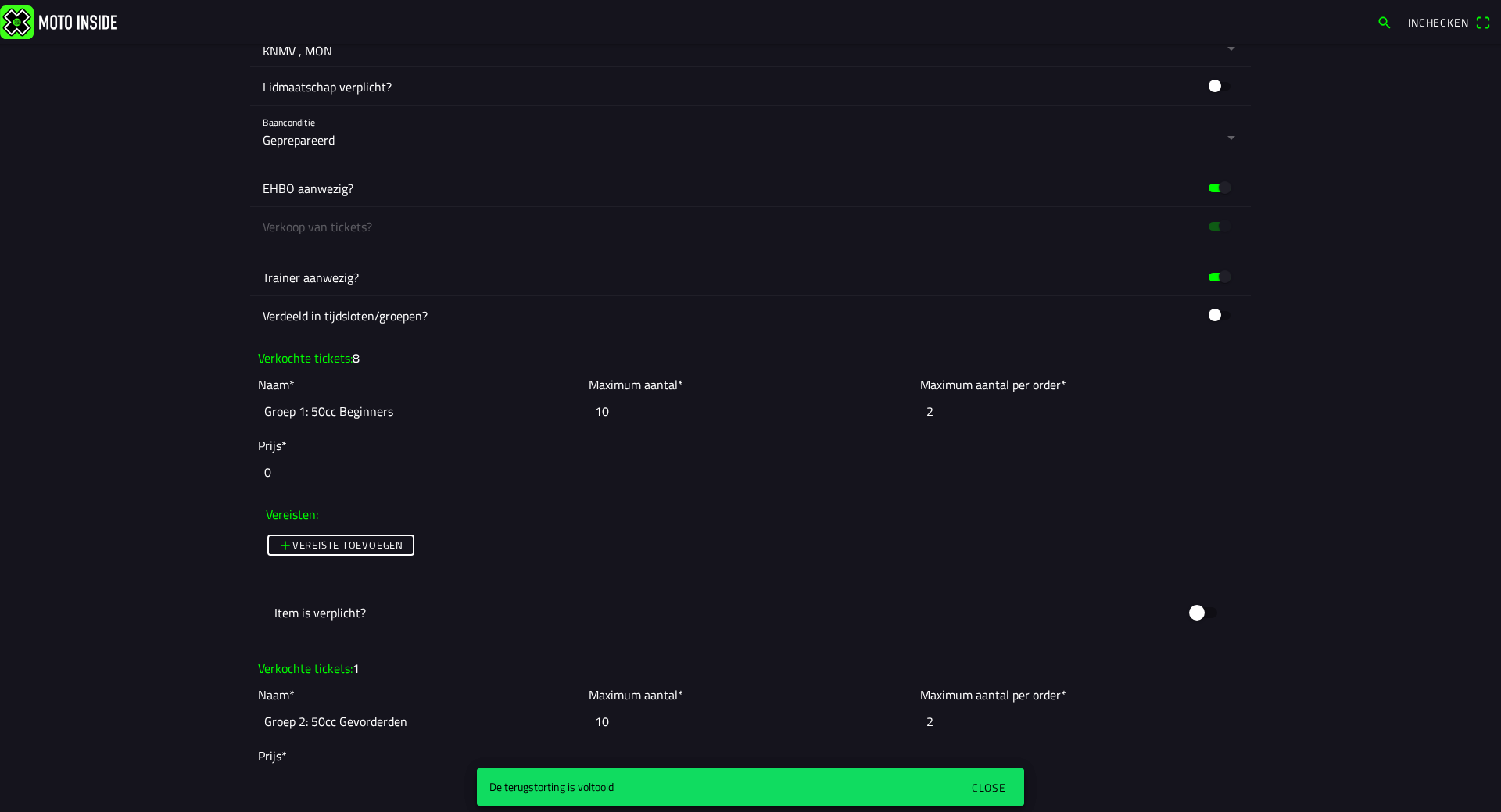
type textarea "Assink MX organiseert voor de beginnende jeugd rijders clubwedstrijden op de je…"
click at [625, 411] on input "10" at bounding box center [750, 411] width 323 height 34
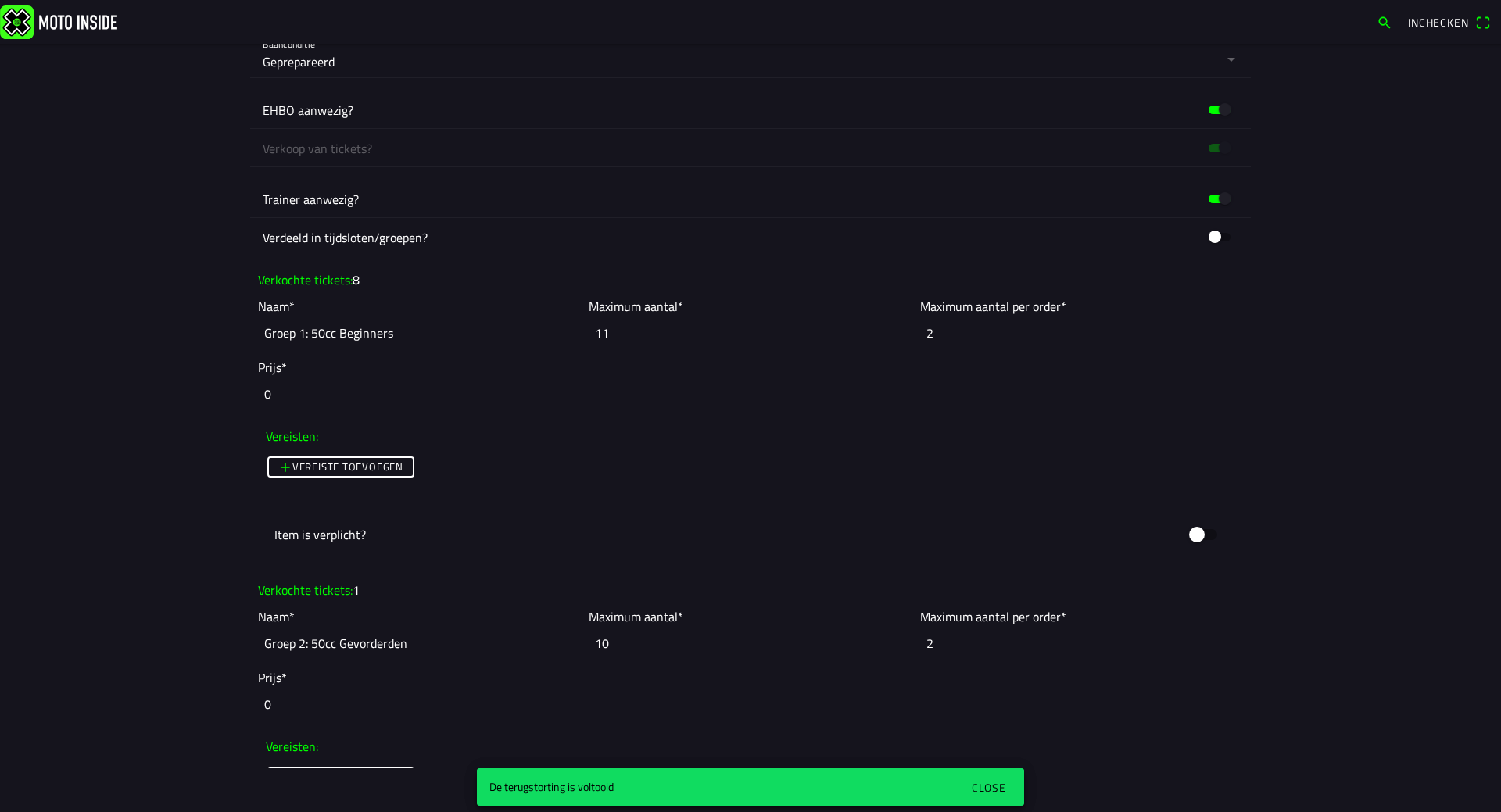
scroll to position [1251, 0]
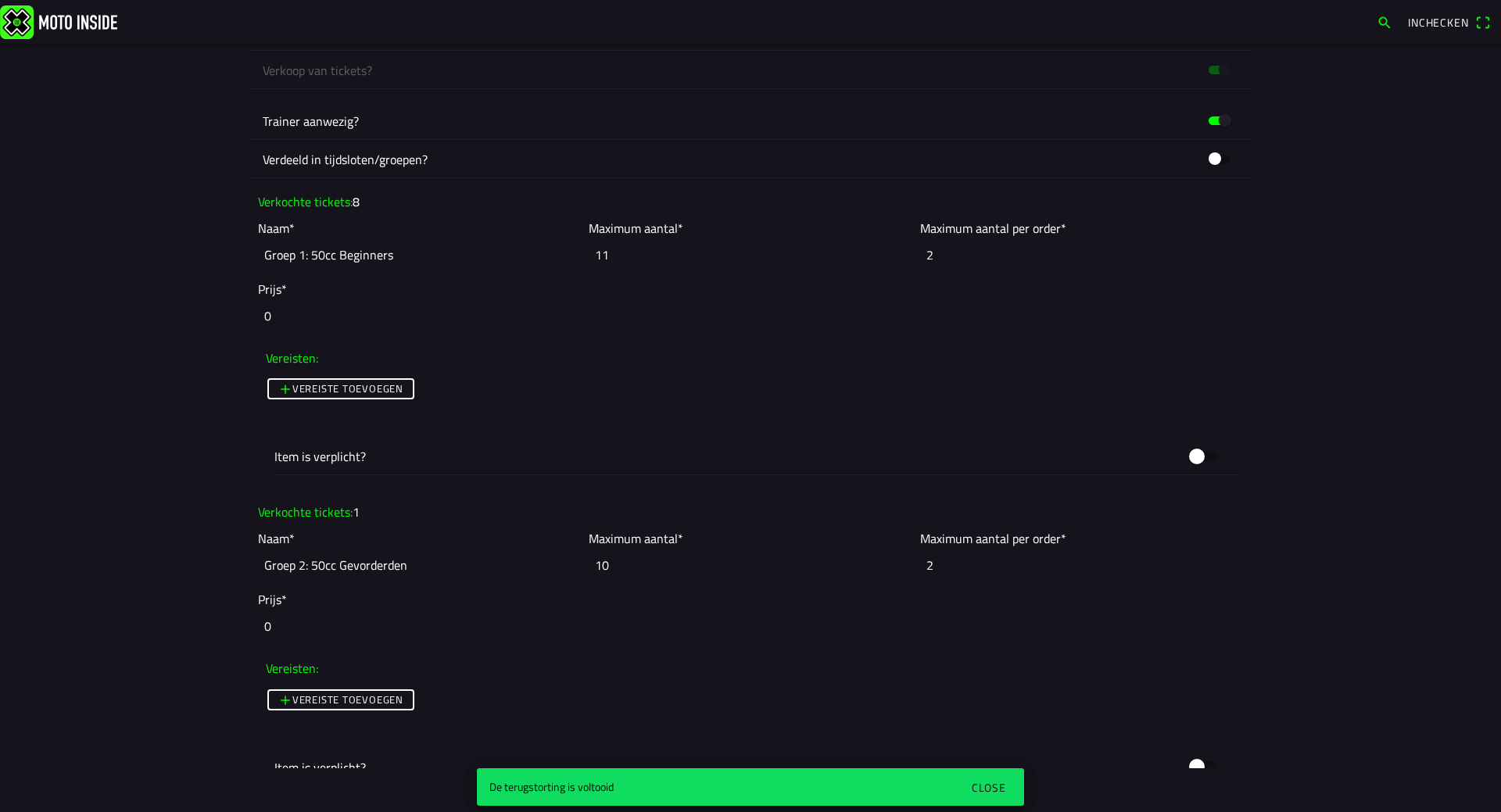
type input "11"
click at [648, 567] on input "10" at bounding box center [750, 565] width 323 height 34
type input "1"
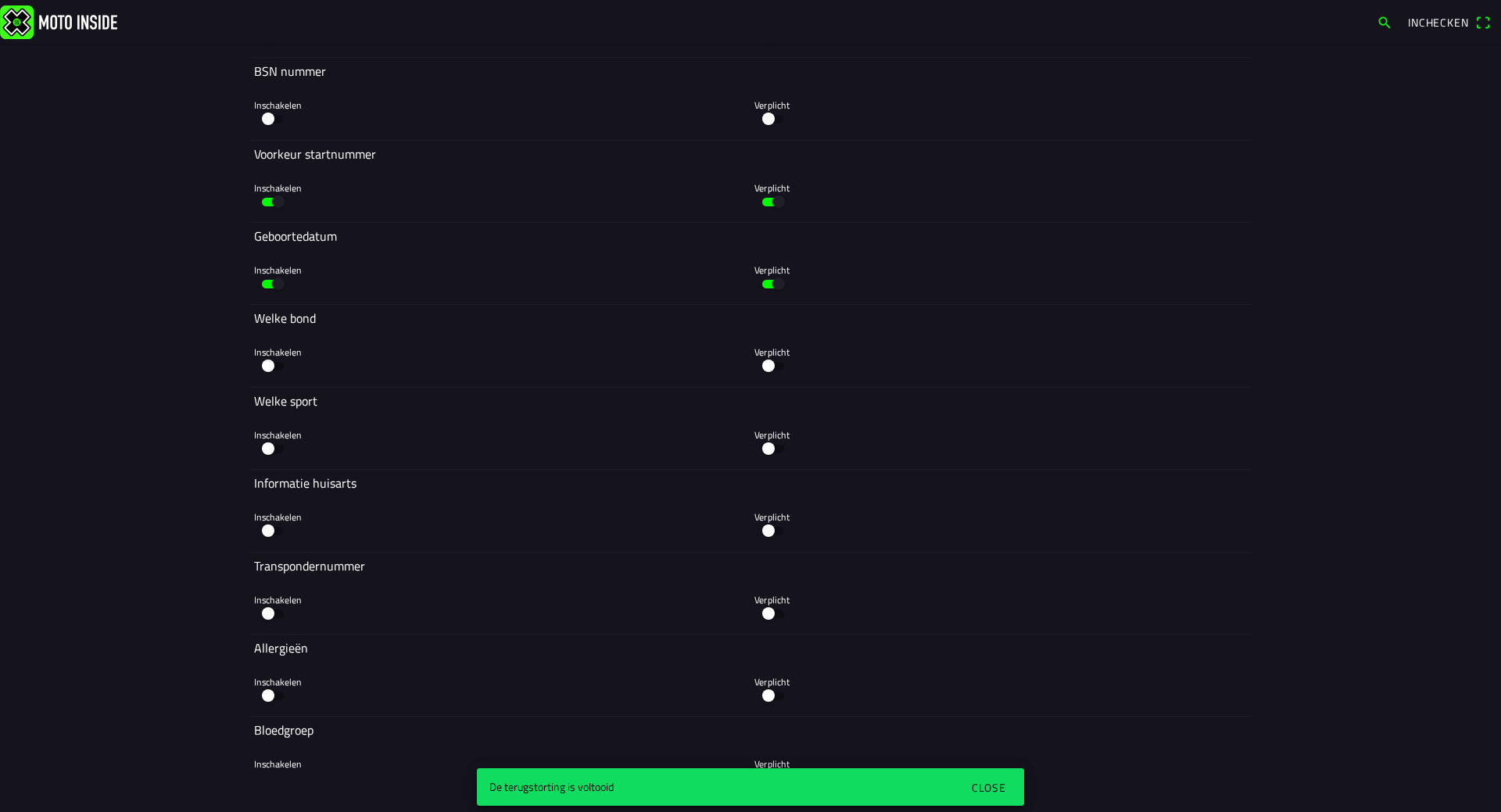
scroll to position [4226, 0]
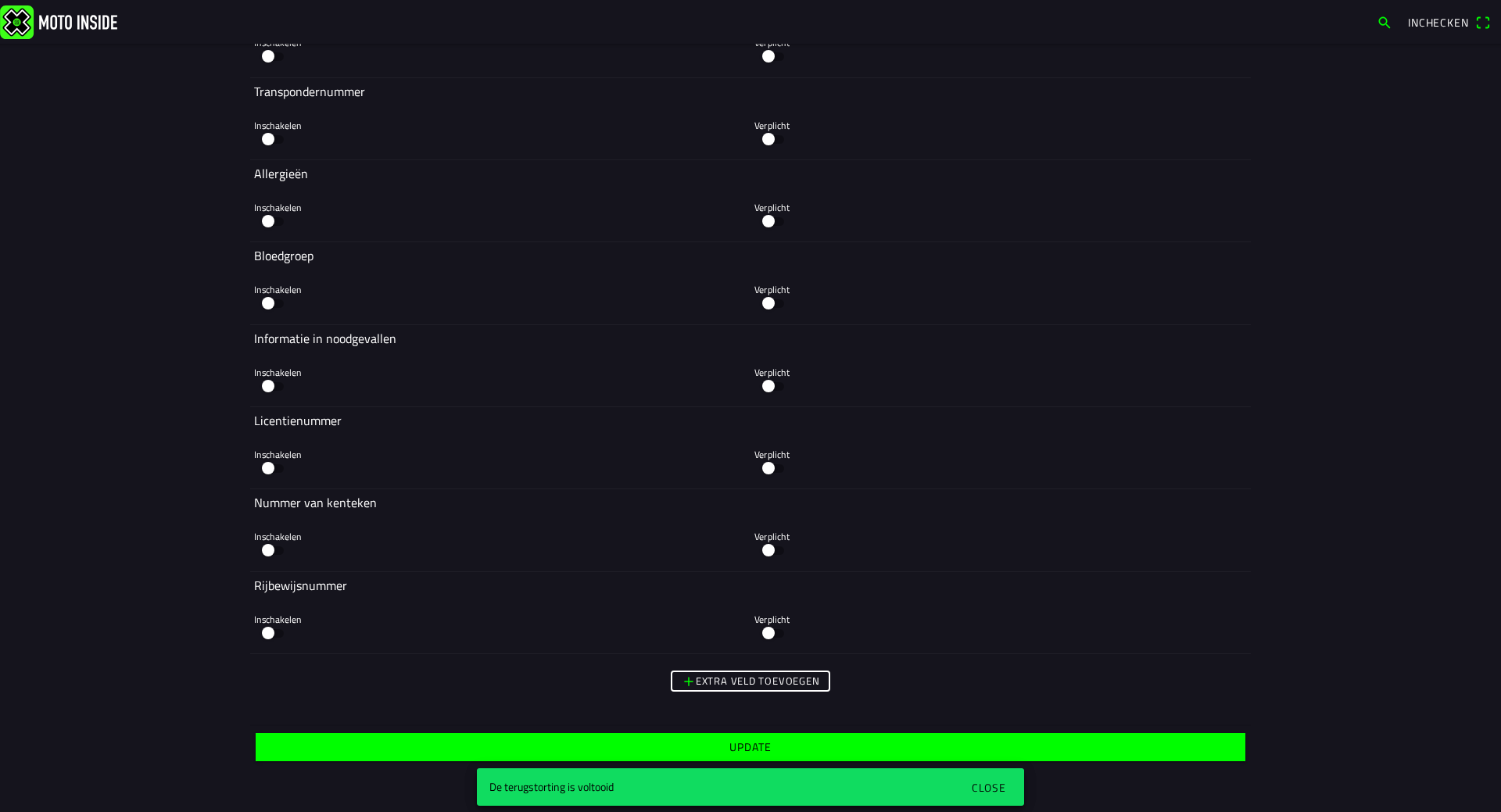
type input "9"
click at [784, 740] on span "Update" at bounding box center [750, 747] width 966 height 29
